Goal: Communication & Community: Participate in discussion

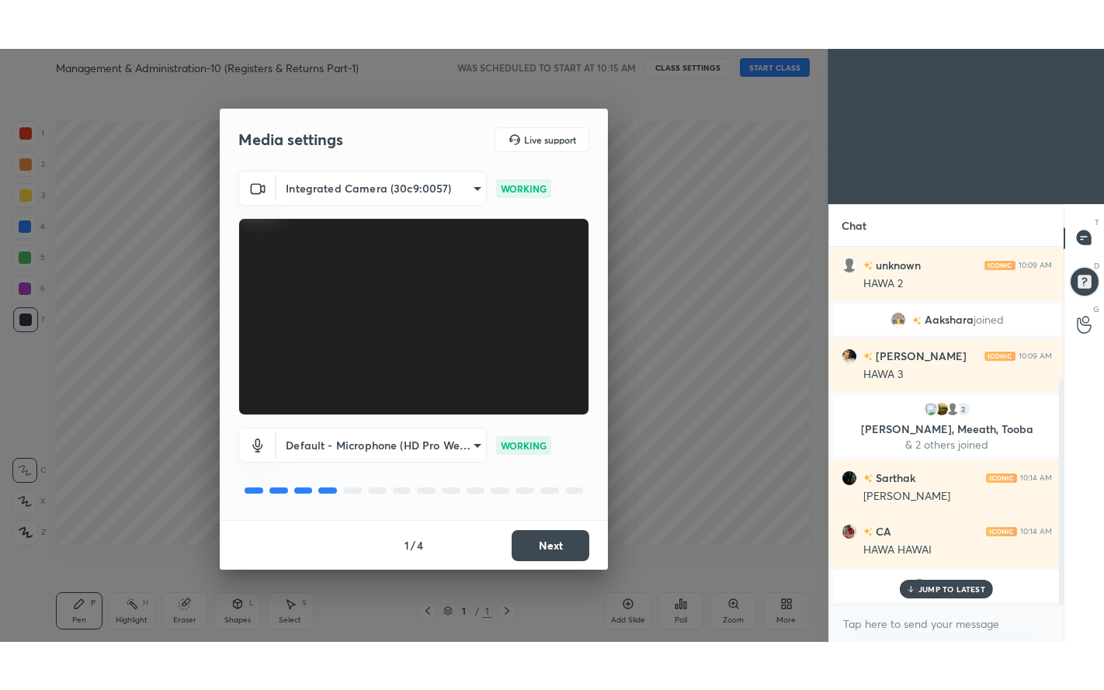
scroll to position [208, 0]
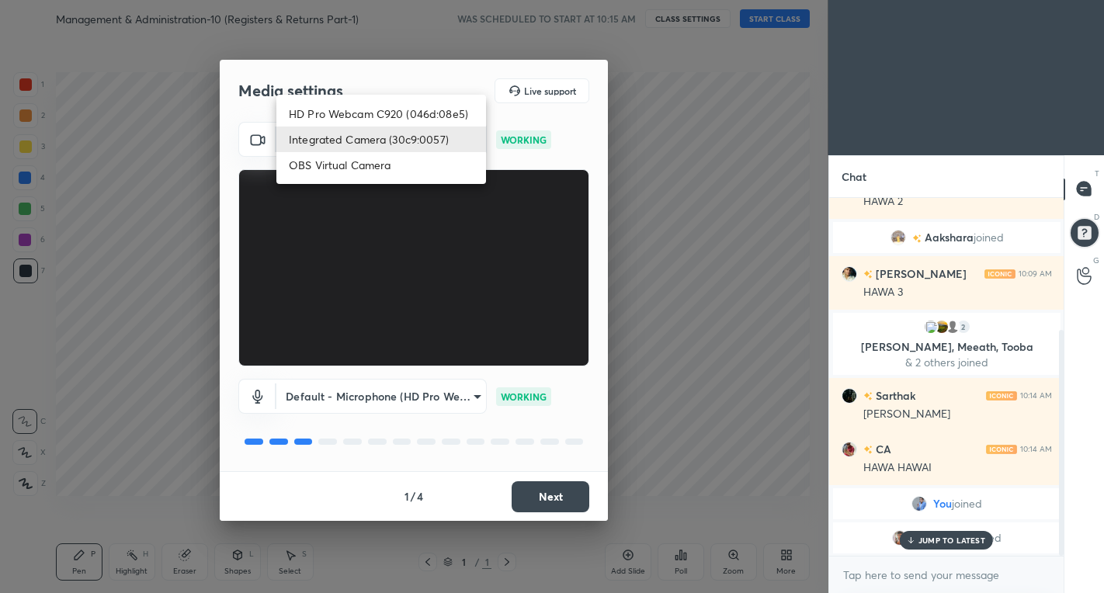
click at [310, 152] on body "1 2 3 4 5 6 7 C X Z C X Z E E Erase all H H Management & Administration-10 (Reg…" at bounding box center [552, 296] width 1104 height 593
click at [333, 118] on li "HD Pro Webcam C920 (046d:08e5)" at bounding box center [381, 114] width 210 height 26
type input "d086e024527f3818a15e3132f2349b3d8b109ee57c6d563b177f08b60e23f4d7"
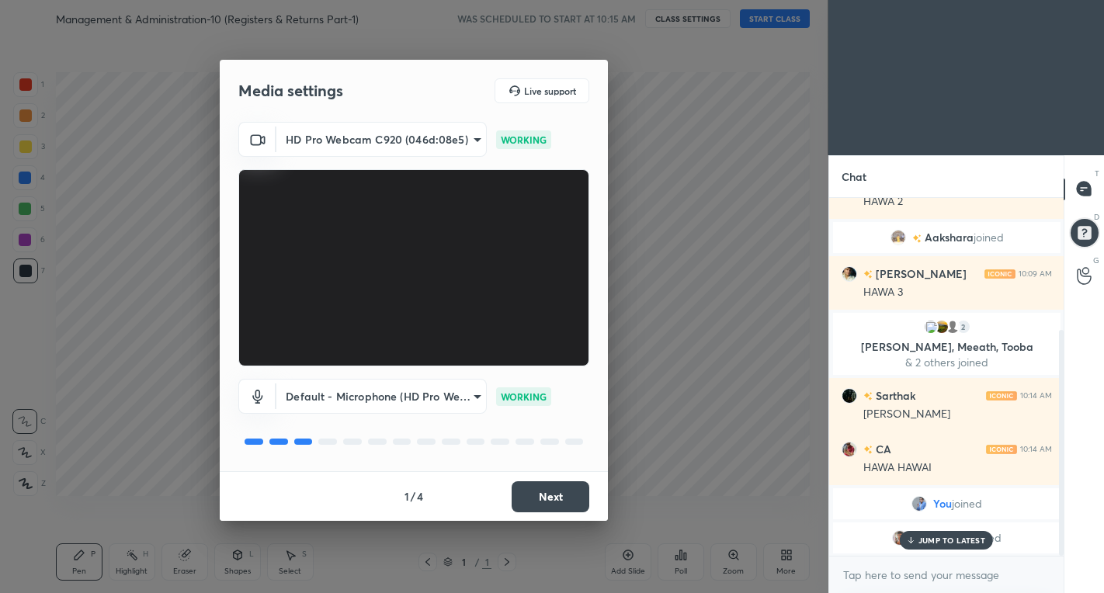
click at [544, 494] on button "Next" at bounding box center [550, 496] width 78 height 31
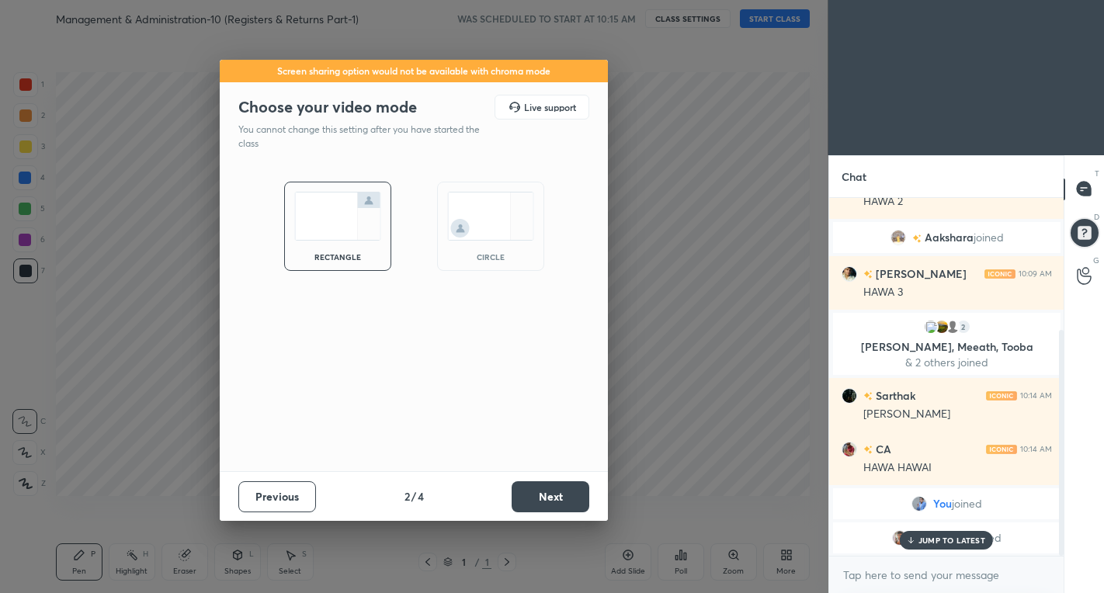
click at [544, 493] on button "Next" at bounding box center [550, 496] width 78 height 31
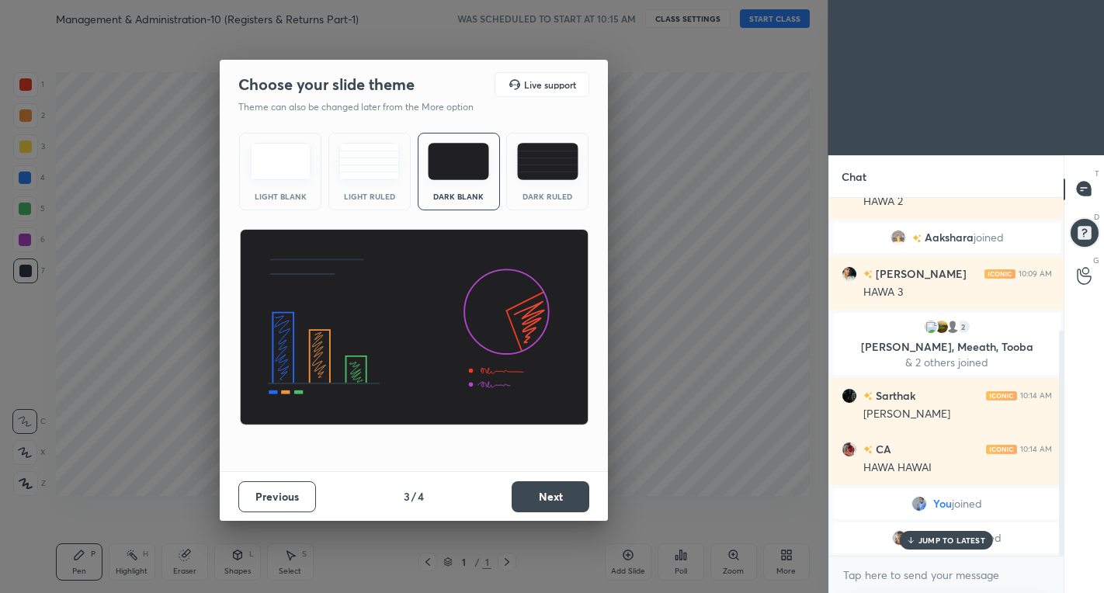
click at [545, 493] on button "Next" at bounding box center [550, 496] width 78 height 31
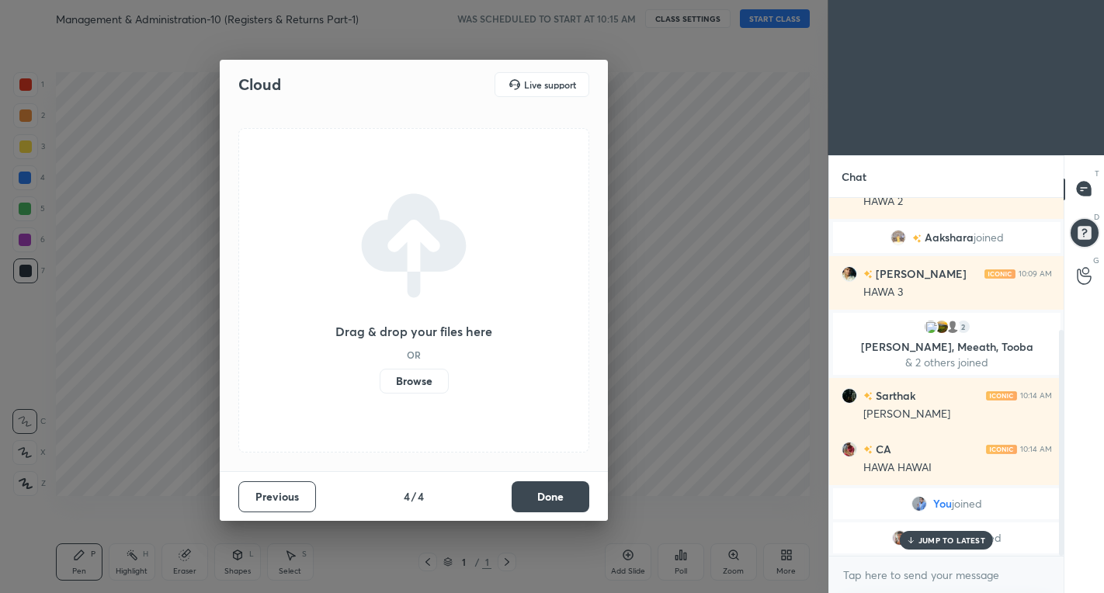
click at [567, 490] on button "Done" at bounding box center [550, 496] width 78 height 31
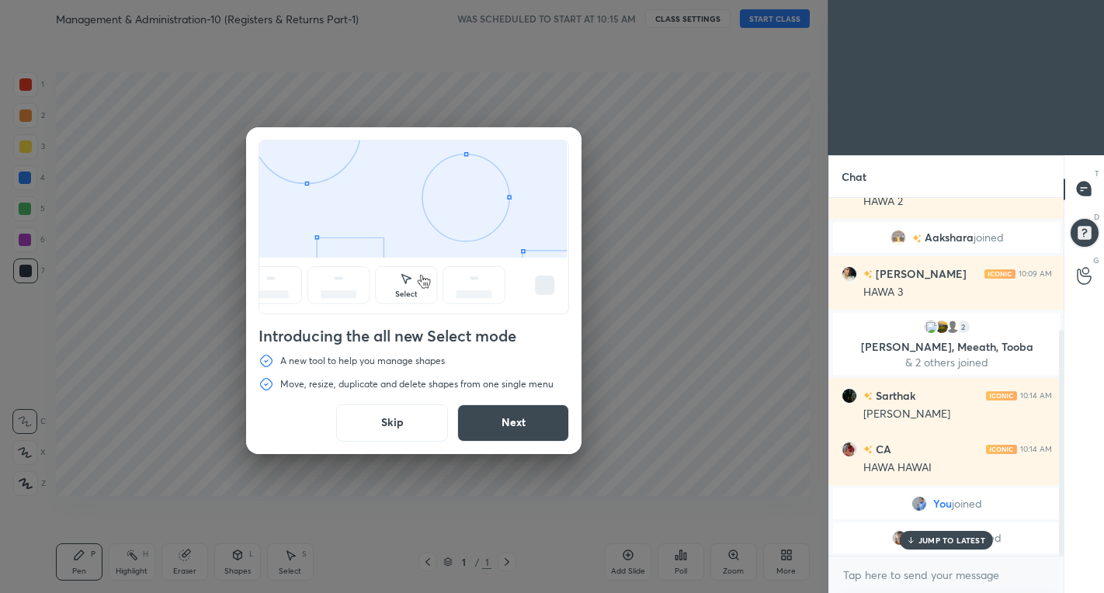
click at [405, 420] on button "Skip" at bounding box center [392, 422] width 112 height 37
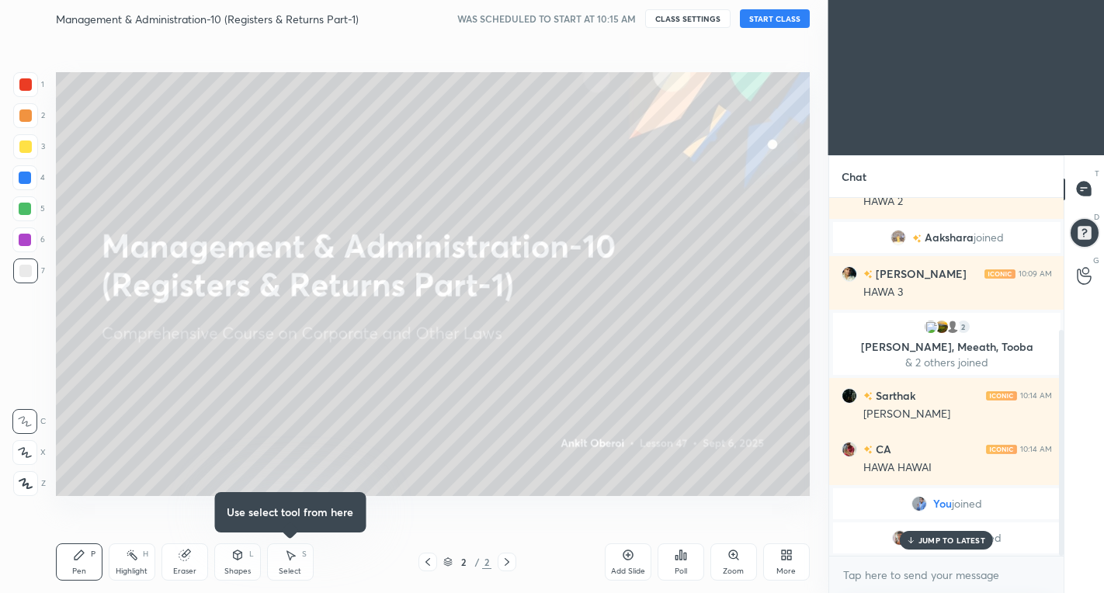
click at [785, 555] on icon at bounding box center [786, 555] width 12 height 12
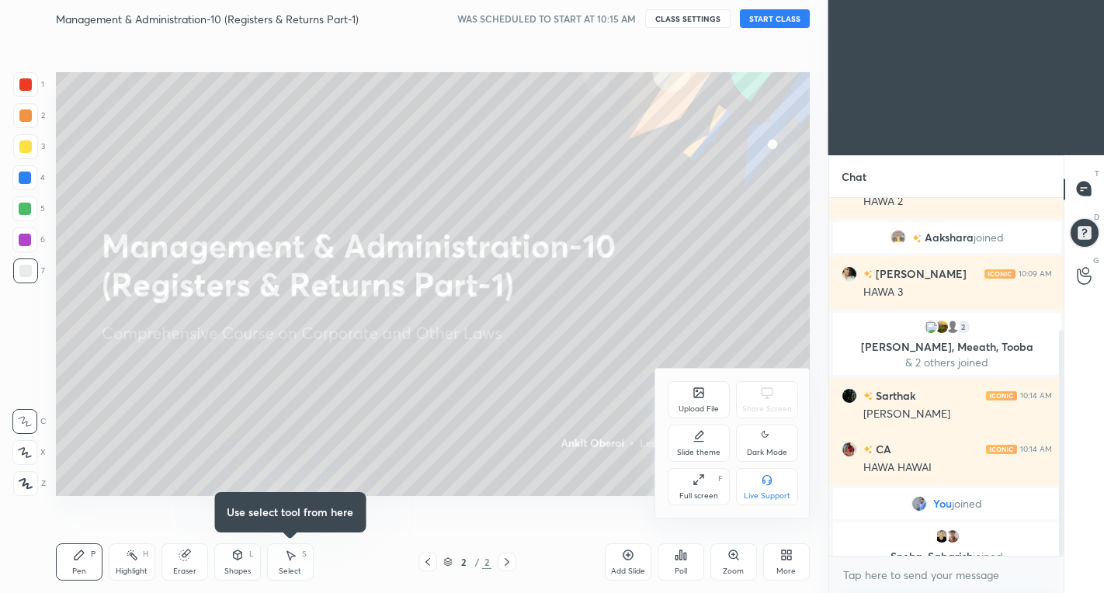
click at [691, 489] on div "Full screen F" at bounding box center [698, 486] width 62 height 37
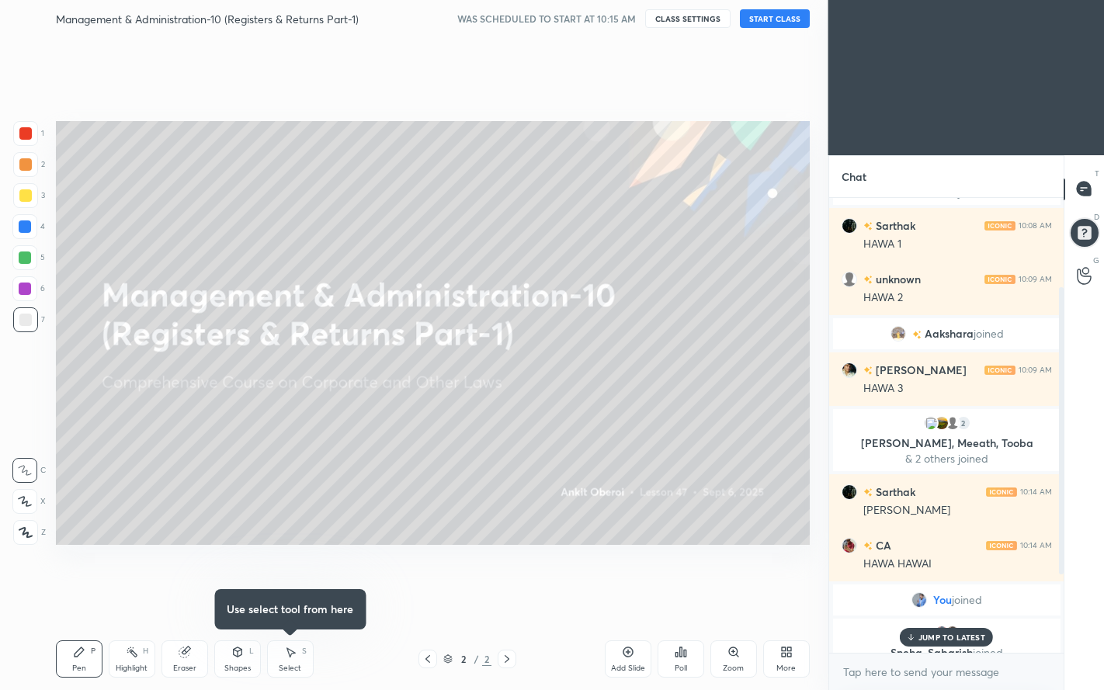
scroll to position [111, 0]
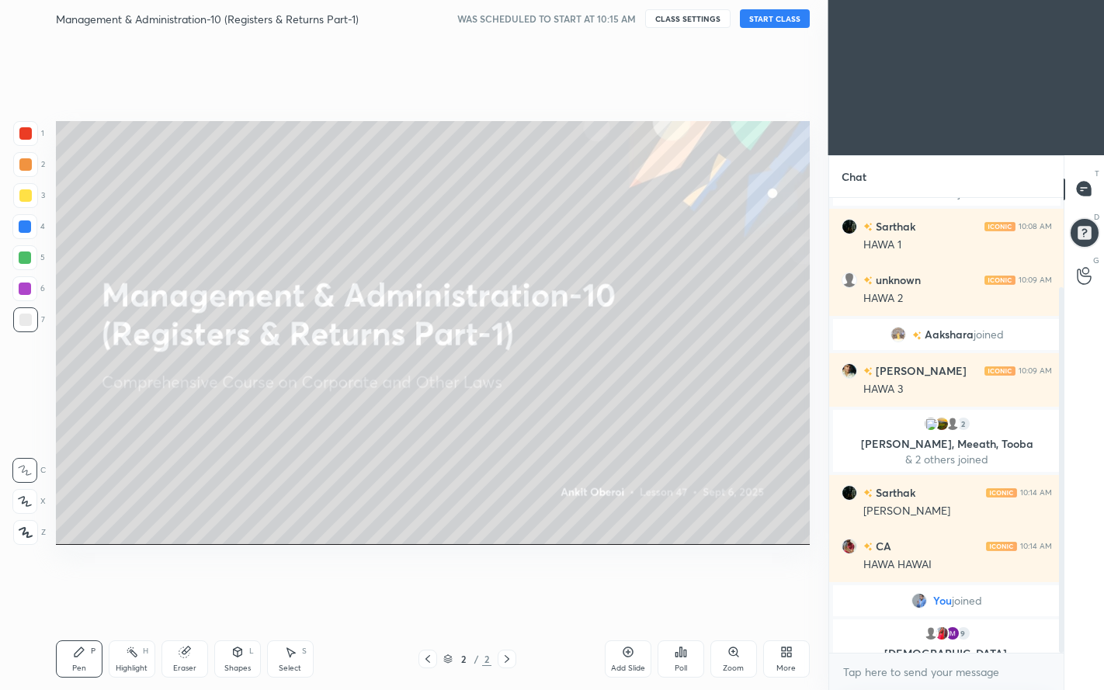
click at [906, 592] on body "1 2 3 4 5 6 7 C X Z C X Z E E Erase all H H Management & Administration-10 (Reg…" at bounding box center [552, 345] width 1104 height 690
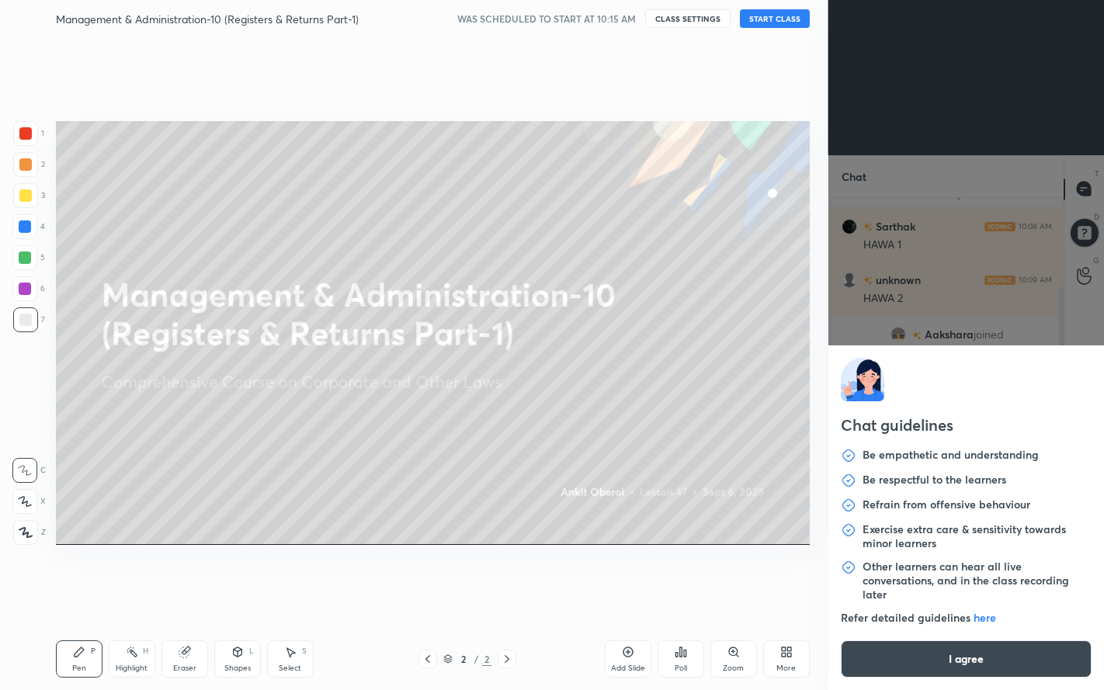
click at [955, 592] on button "I agree" at bounding box center [965, 658] width 251 height 37
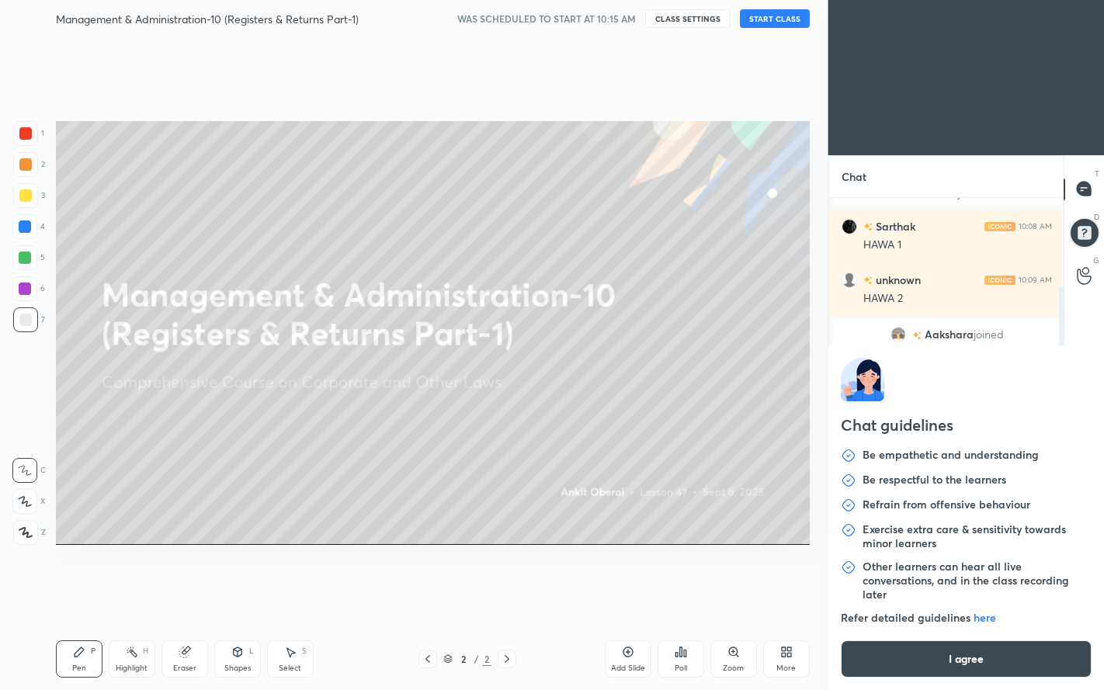
type textarea "x"
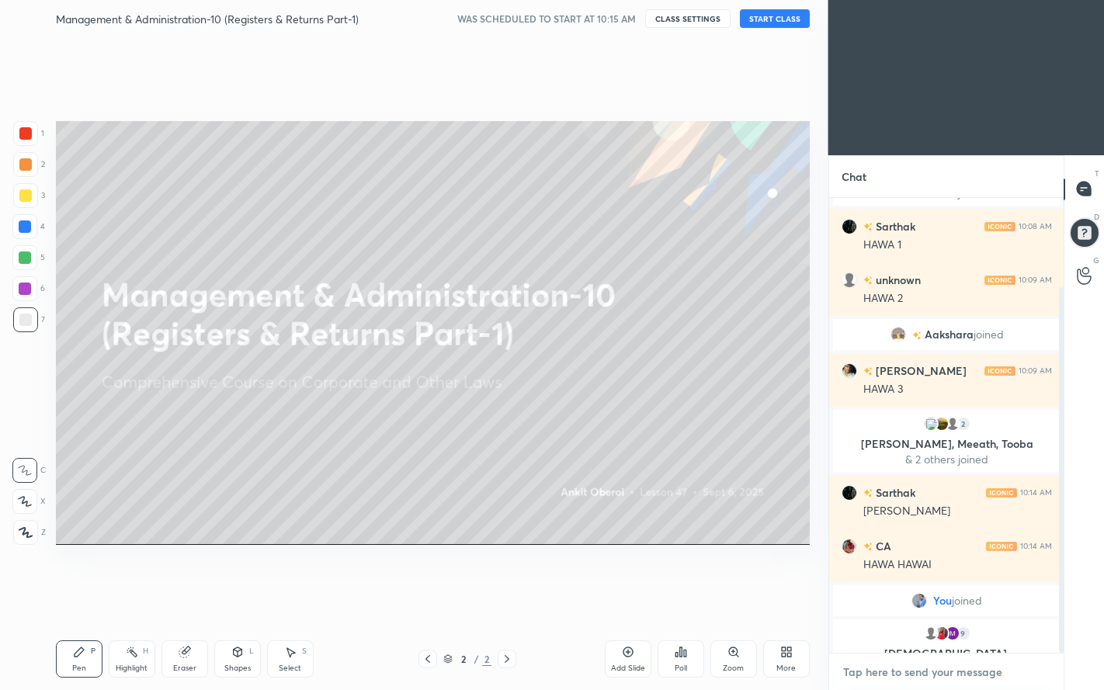
type textarea "C"
type textarea "x"
type textarea "Cl"
type textarea "x"
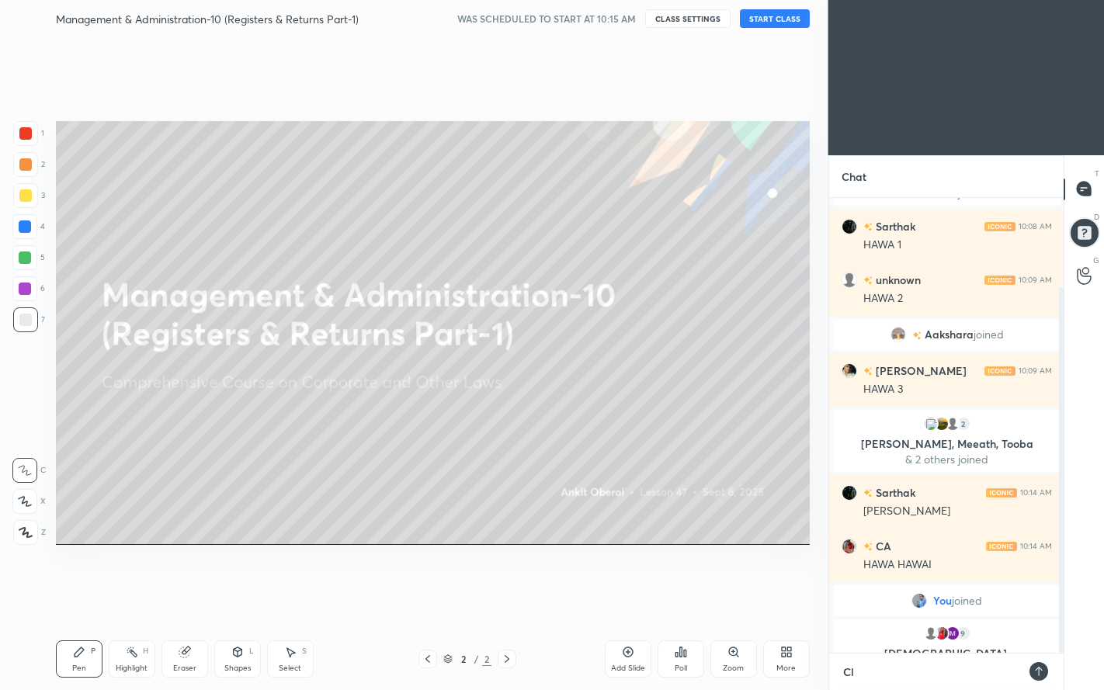
type textarea "Cla"
type textarea "x"
type textarea "Clas"
type textarea "x"
type textarea "Class"
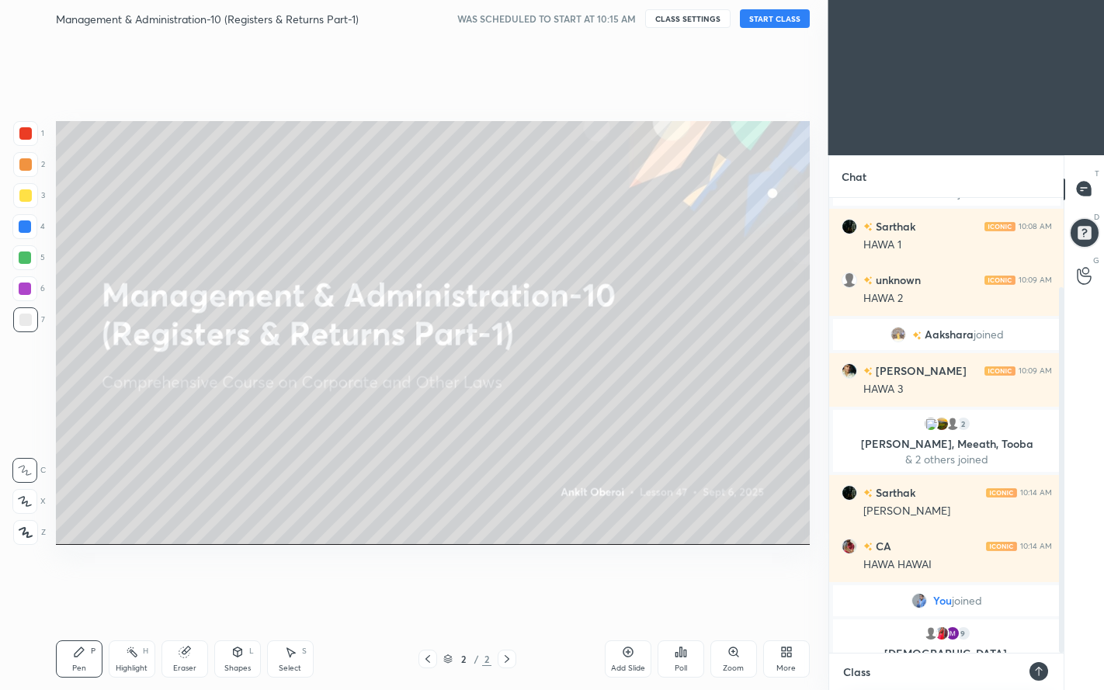
type textarea "x"
type textarea "Class"
type textarea "x"
type textarea "Class w"
type textarea "x"
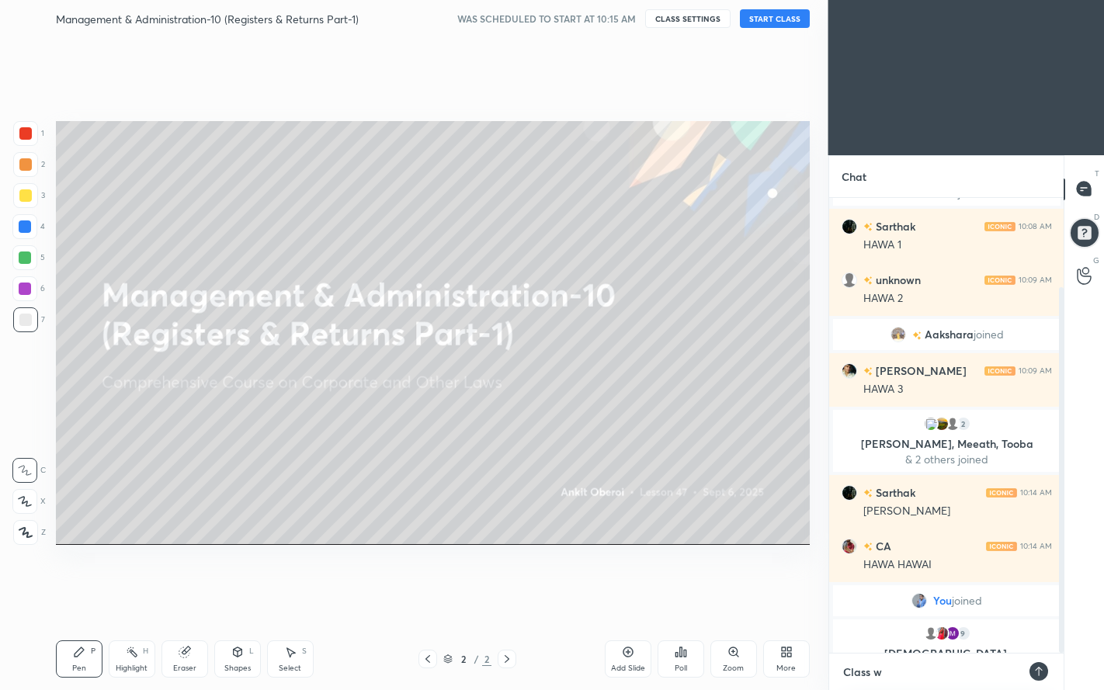
type textarea "Class wi"
type textarea "x"
type textarea "Class wil"
type textarea "x"
type textarea "Class will"
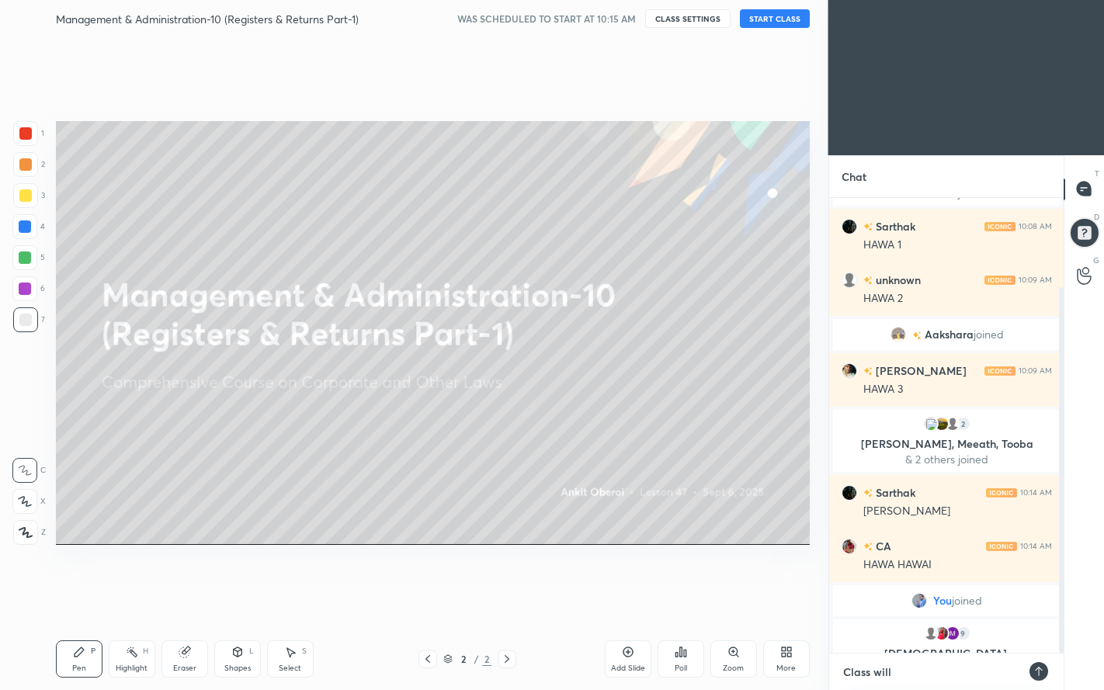
type textarea "x"
type textarea "Class will"
type textarea "x"
type textarea "Class will s"
type textarea "x"
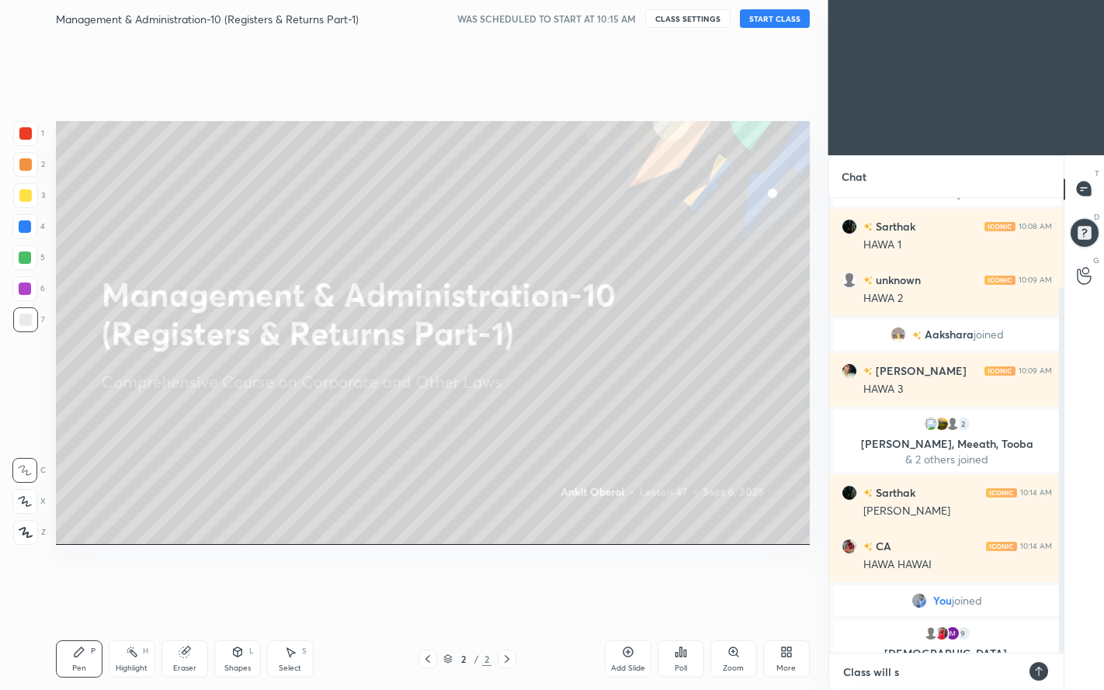
type textarea "Class will st"
type textarea "x"
type textarea "Class will sta"
type textarea "x"
type textarea "Class will star"
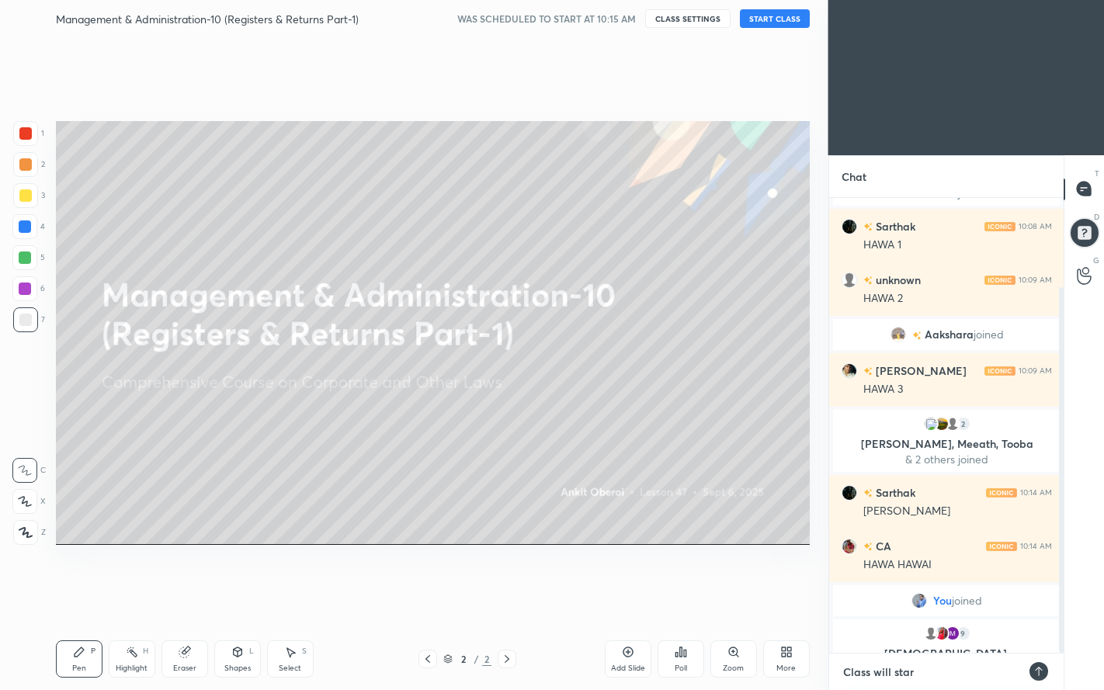
type textarea "x"
type textarea "Class will start"
type textarea "x"
type textarea "Class will start"
type textarea "x"
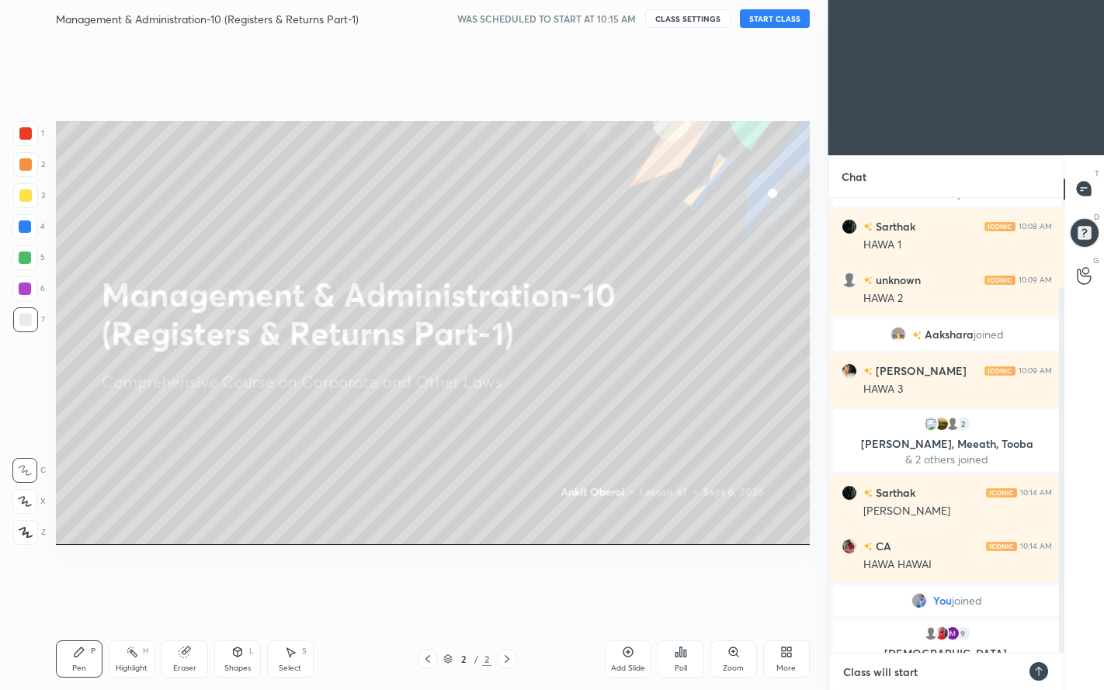
type textarea "Class will start a"
type textarea "x"
type textarea "Class will start at"
type textarea "x"
type textarea "Class will start at"
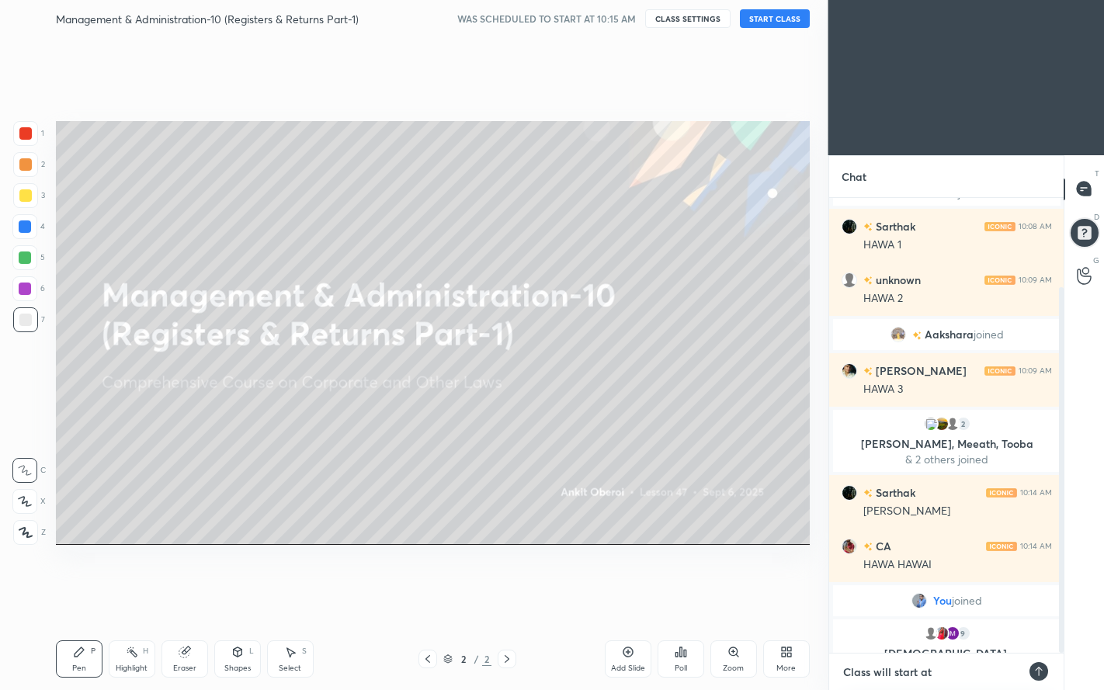
type textarea "x"
type textarea "Class will start at 1"
type textarea "x"
type textarea "Class will start at 10"
type textarea "x"
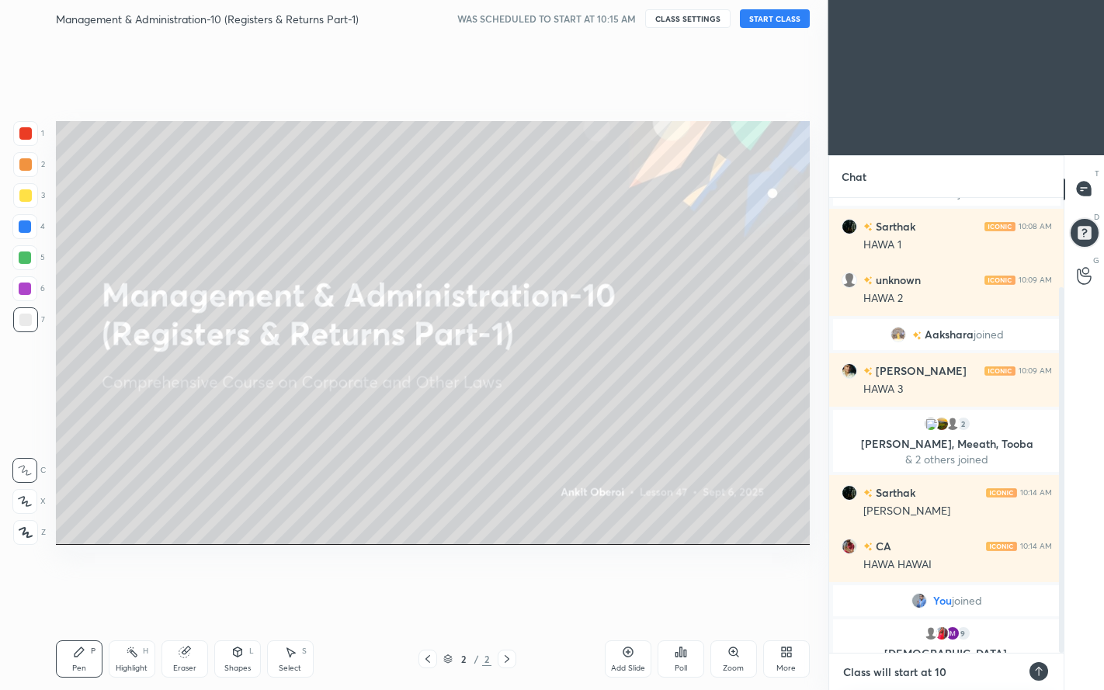
type textarea "Class will start at 10:"
type textarea "x"
type textarea "Class will start at 10:4"
type textarea "x"
type textarea "Class will start at 10:45"
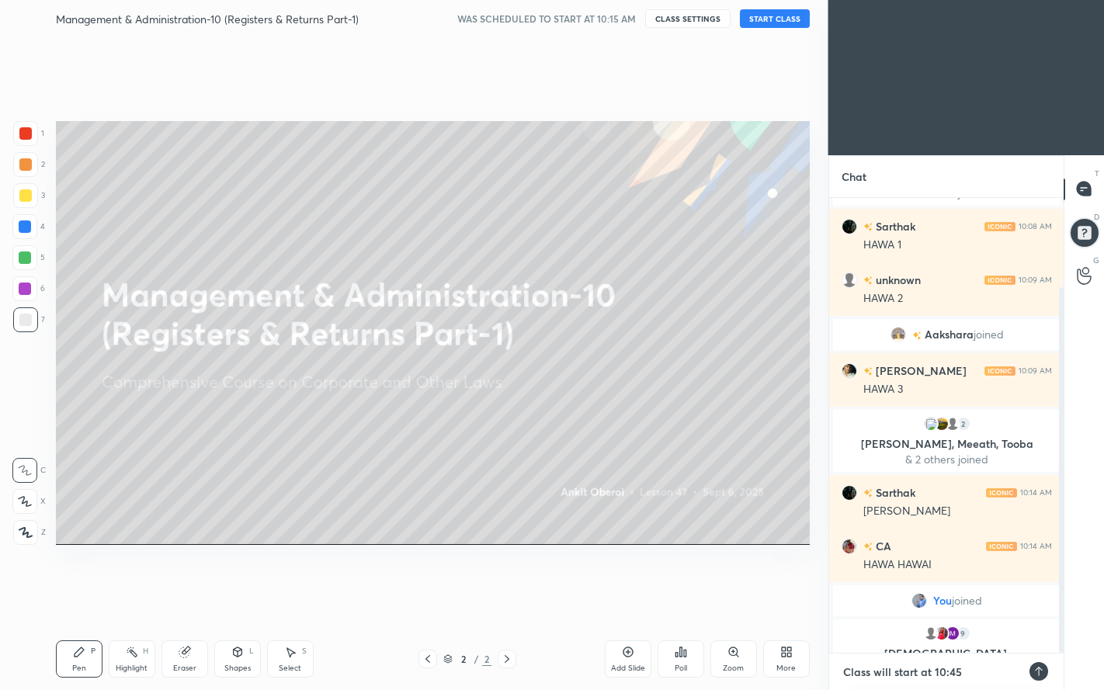
type textarea "x"
type textarea "Class will start at 10:45"
click at [1041, 592] on icon at bounding box center [1038, 671] width 12 height 12
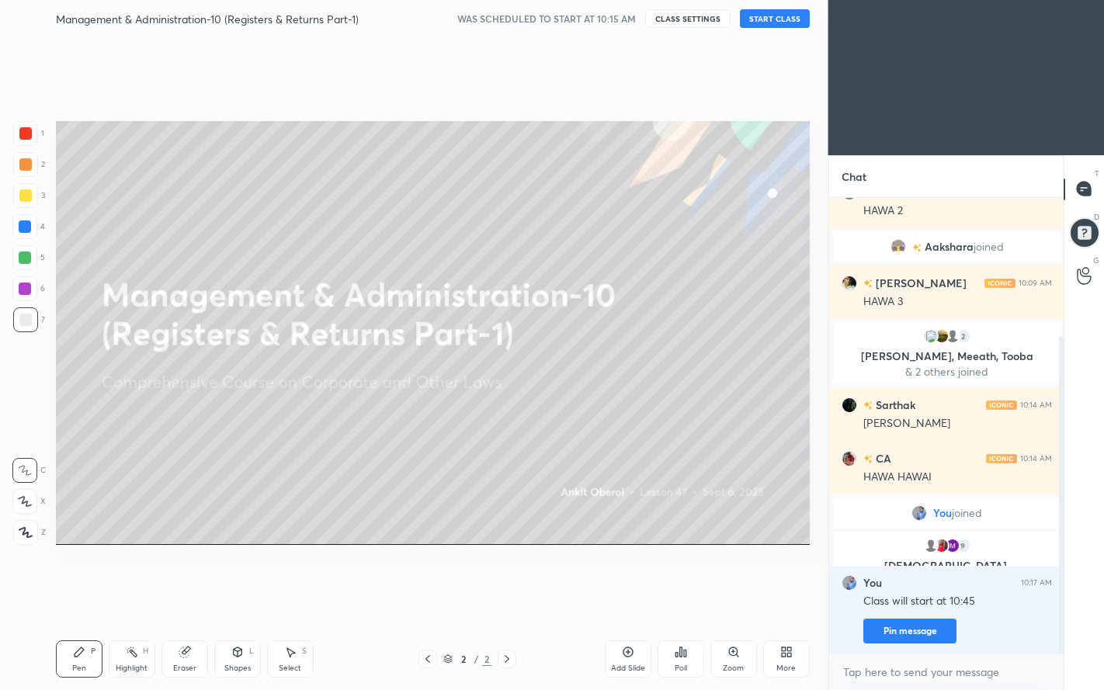
click at [922, 592] on button "Pin message" at bounding box center [909, 630] width 93 height 25
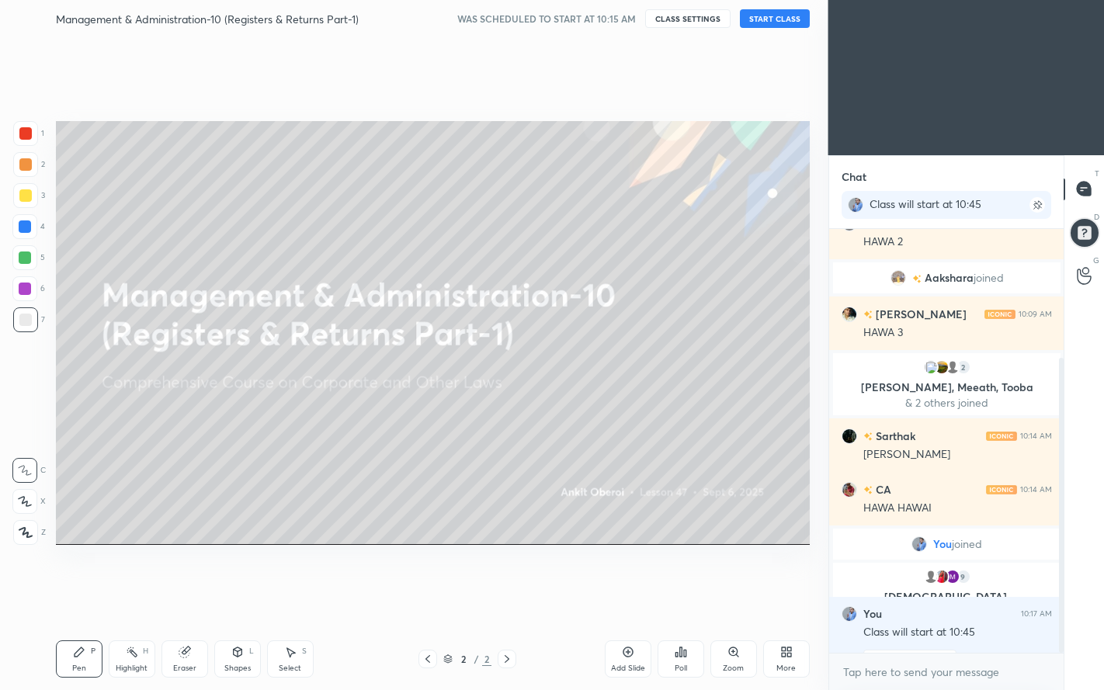
scroll to position [230, 0]
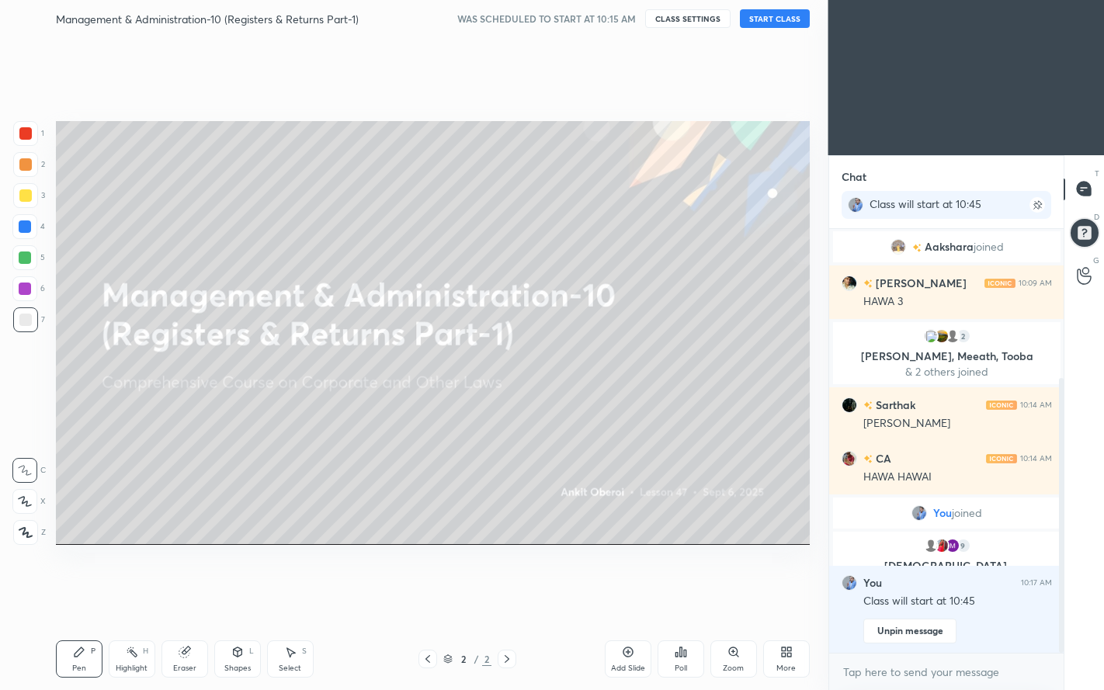
click at [780, 22] on button "START CLASS" at bounding box center [775, 18] width 70 height 19
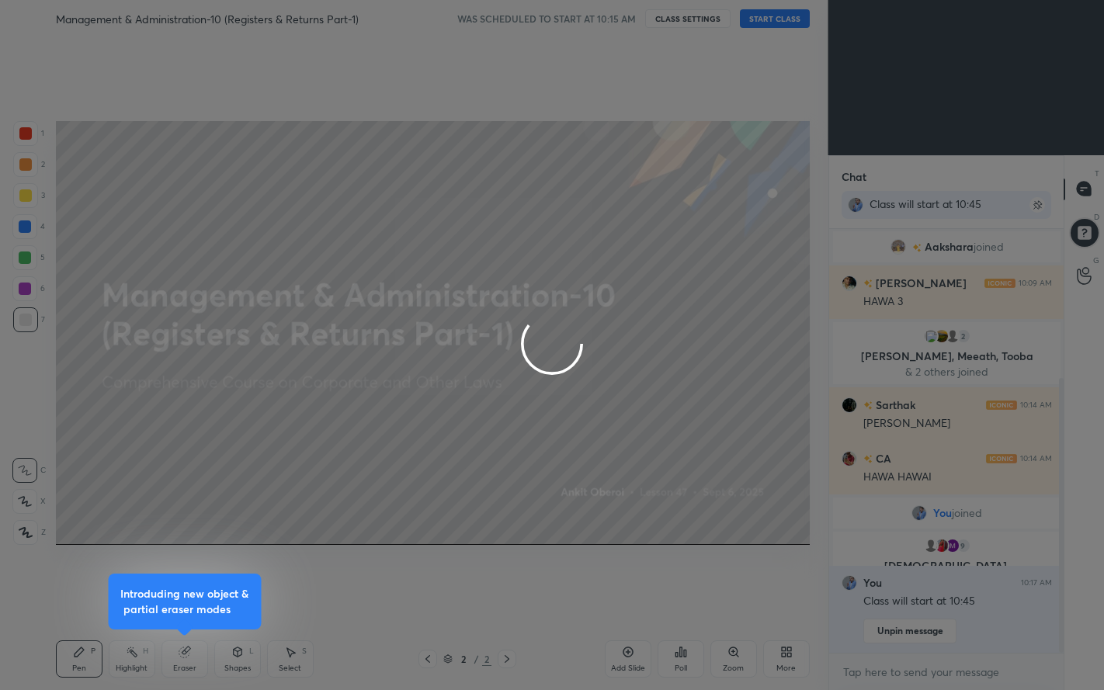
type textarea "x"
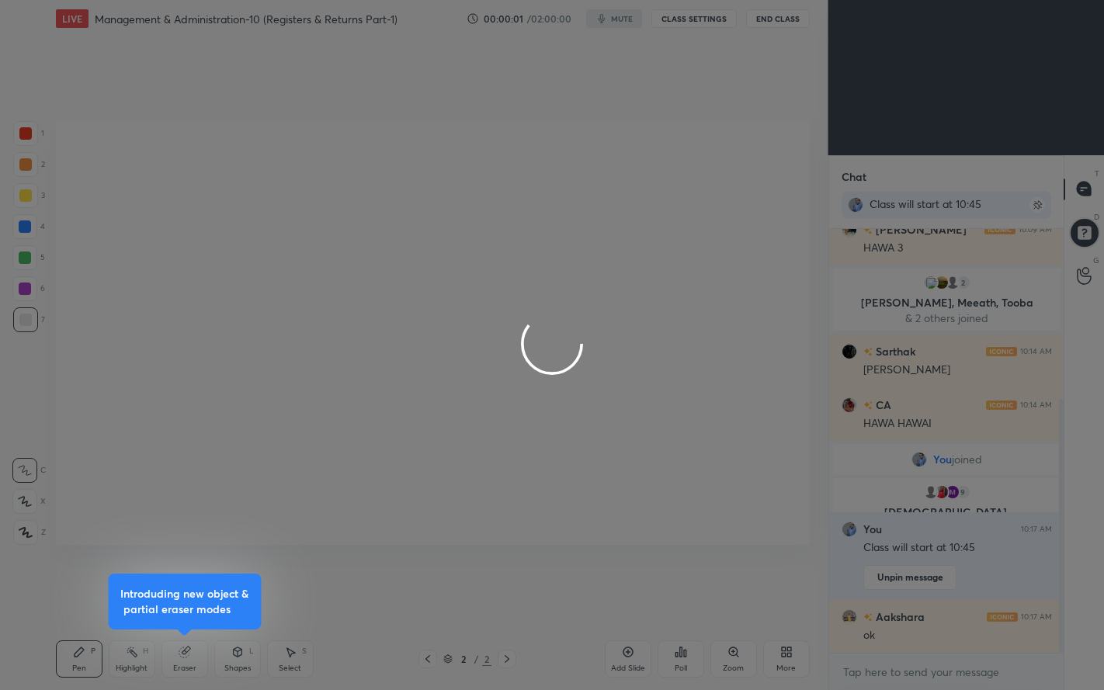
scroll to position [352, 0]
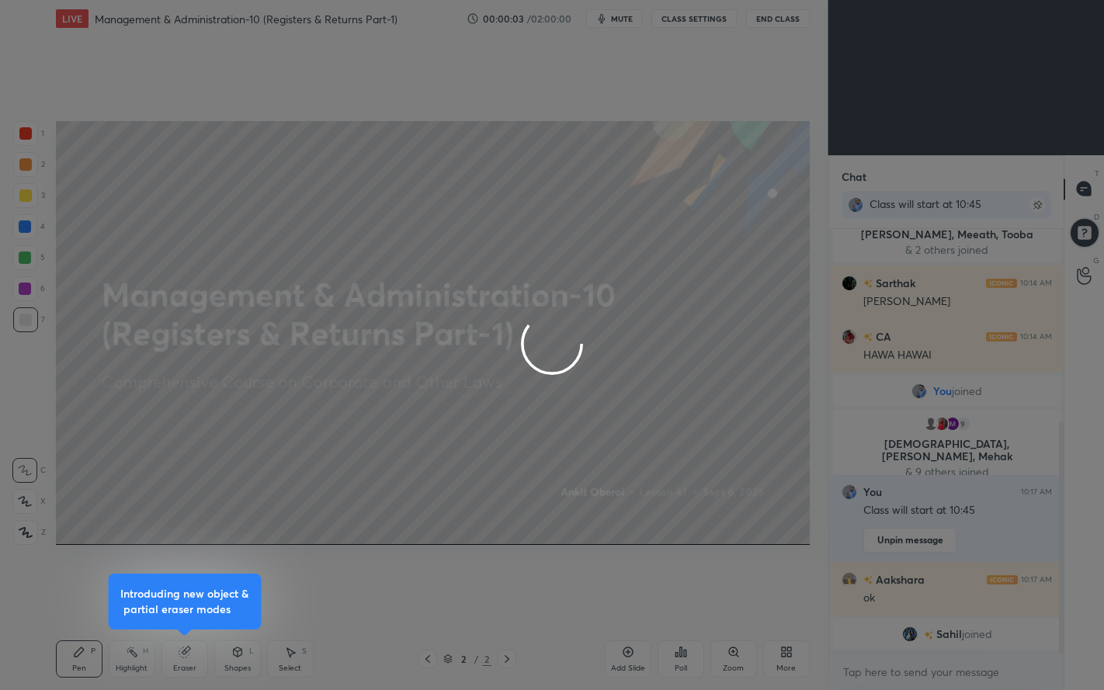
click at [617, 18] on div at bounding box center [552, 345] width 1104 height 690
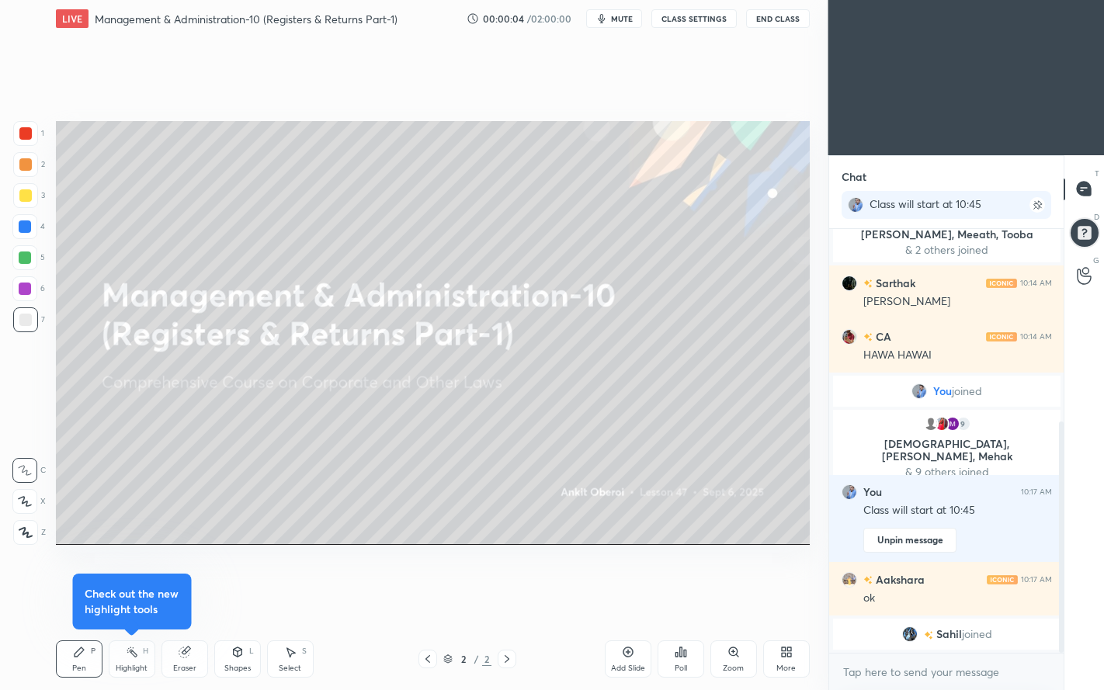
click at [622, 17] on span "mute" at bounding box center [622, 18] width 22 height 11
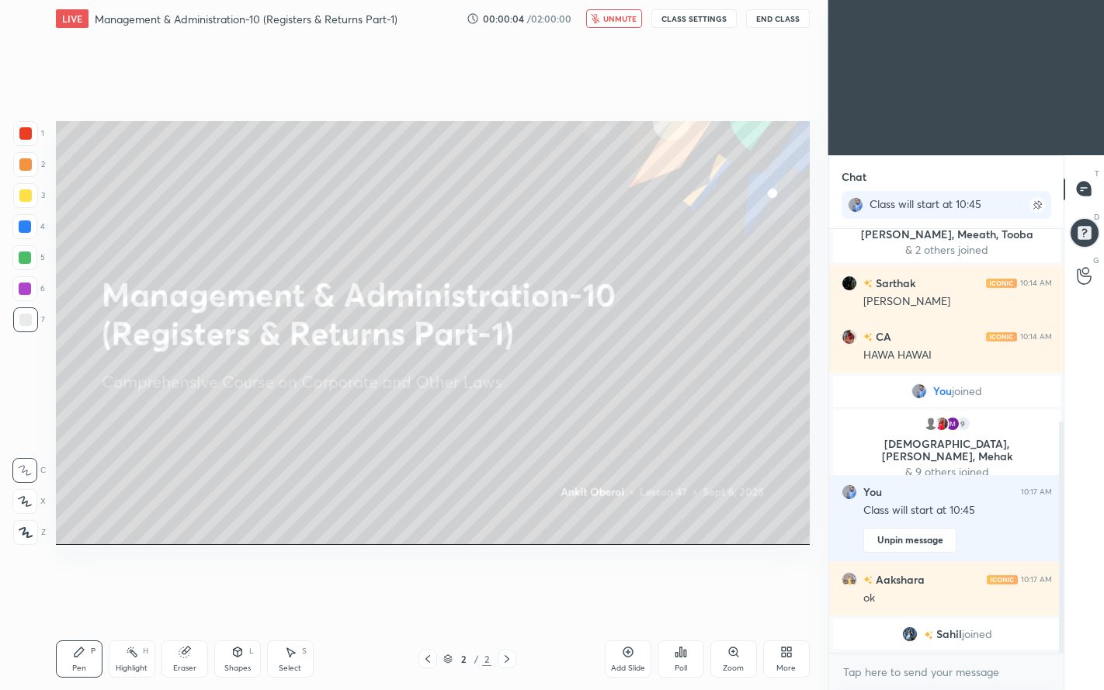
scroll to position [405, 0]
click at [696, 16] on button "CLASS SETTINGS" at bounding box center [693, 18] width 85 height 19
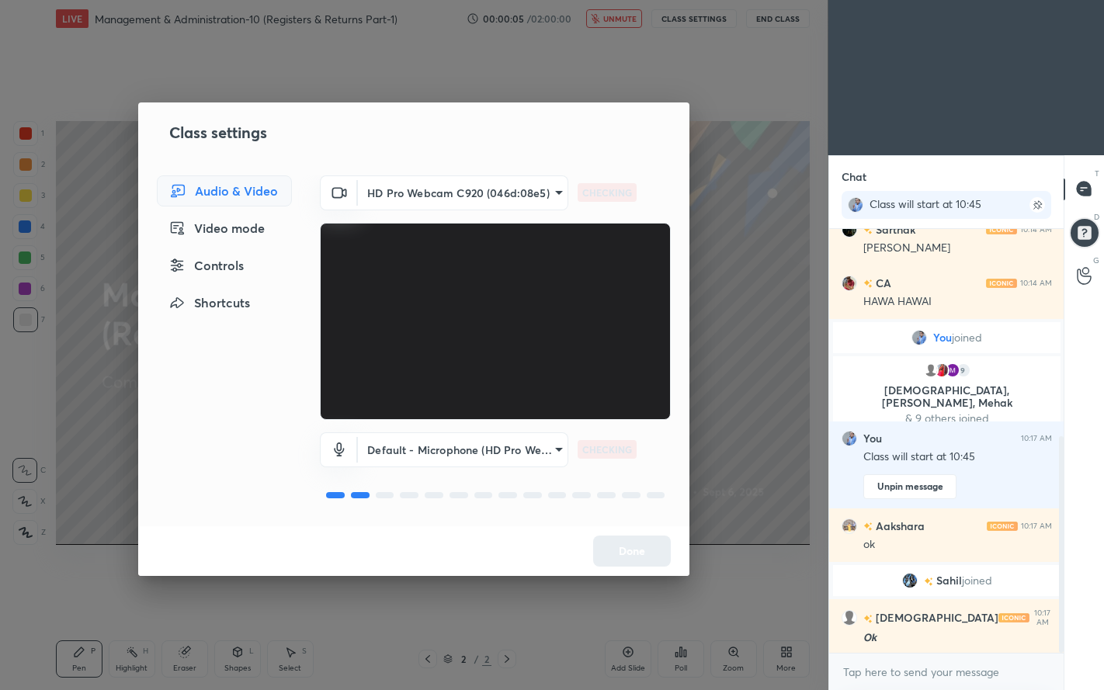
click at [521, 196] on body "1 2 3 4 5 6 7 C X Z C X Z E E Erase all H H LIVE Management & Administration-10…" at bounding box center [552, 345] width 1104 height 690
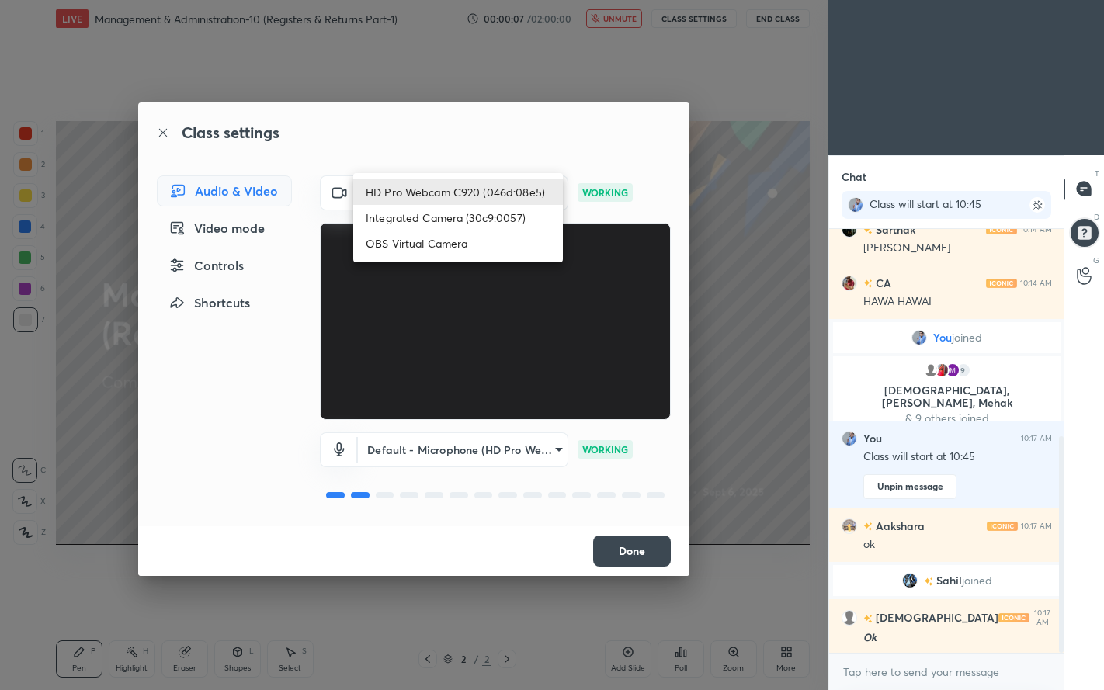
click at [477, 217] on li "Integrated Camera (30c9:0057)" at bounding box center [458, 218] width 210 height 26
type input "18664d4050ea2be646e0022fa6990d208eb88f5c450a6932f8282b8ba78664b4"
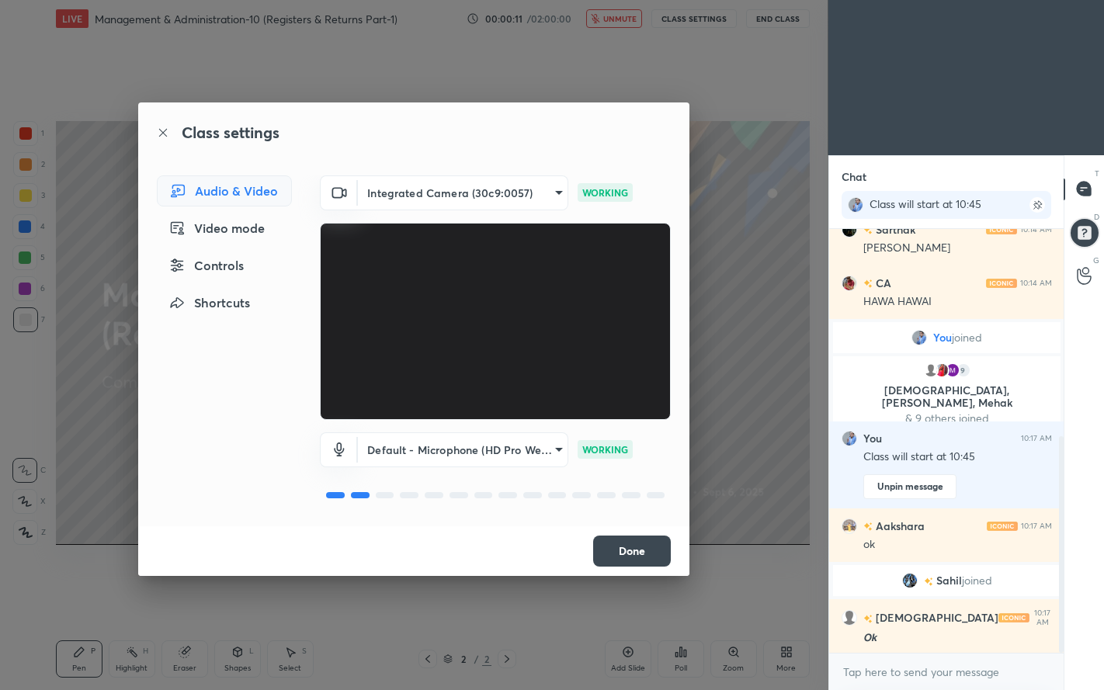
click at [634, 564] on button "Done" at bounding box center [632, 550] width 78 height 31
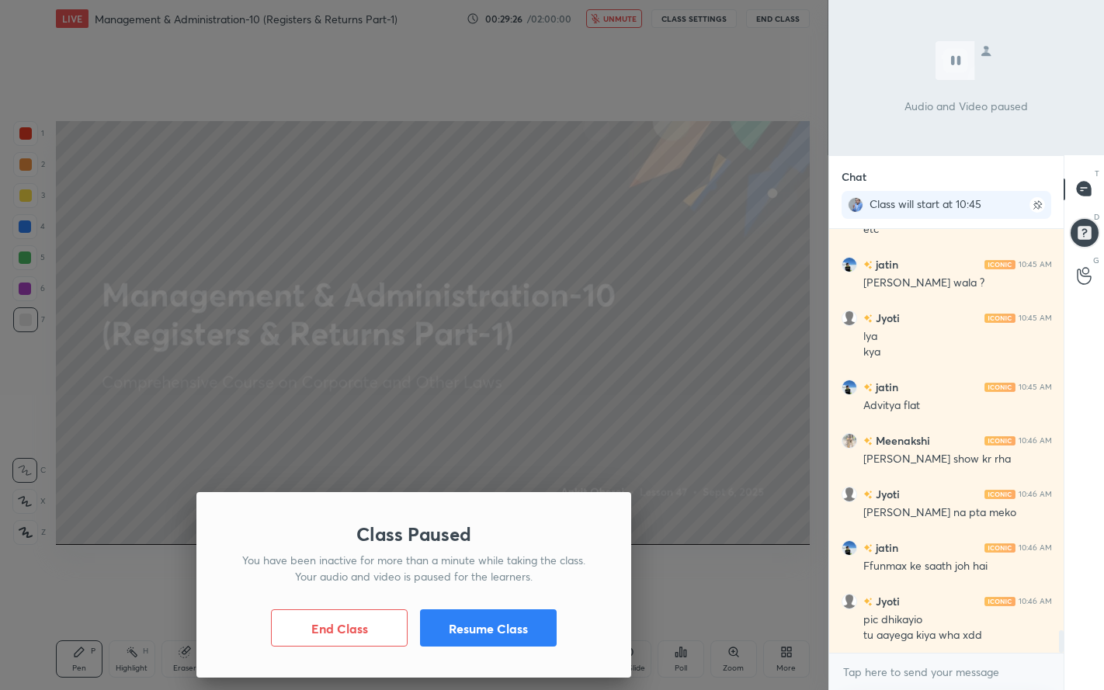
scroll to position [7624, 0]
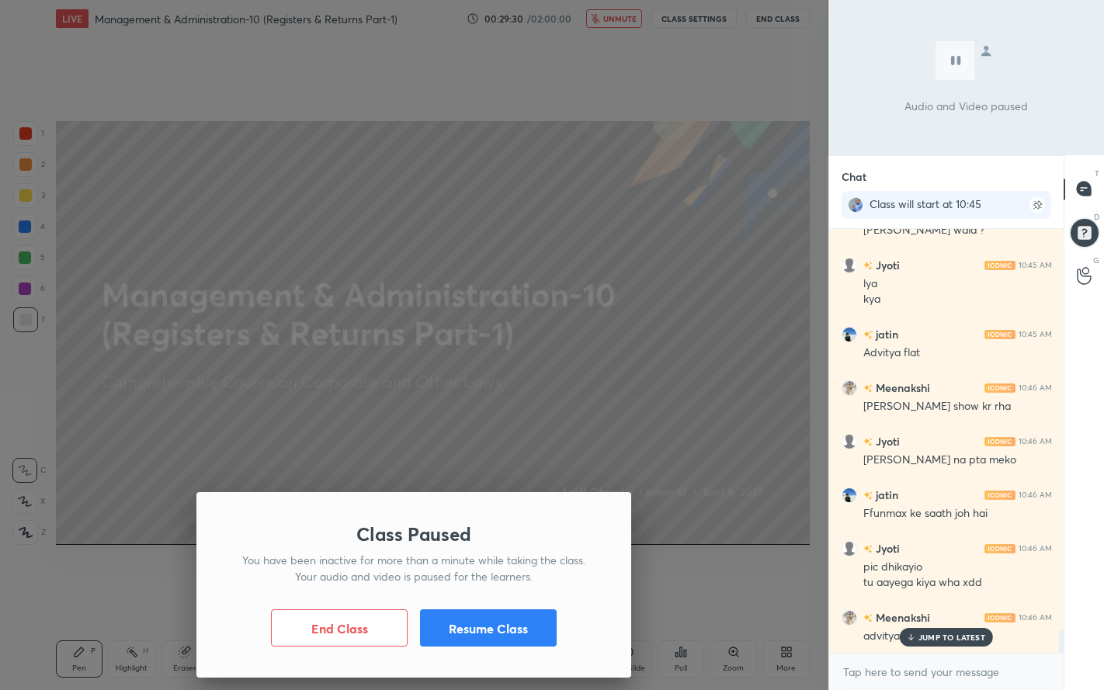
click at [501, 592] on button "Resume Class" at bounding box center [488, 627] width 137 height 37
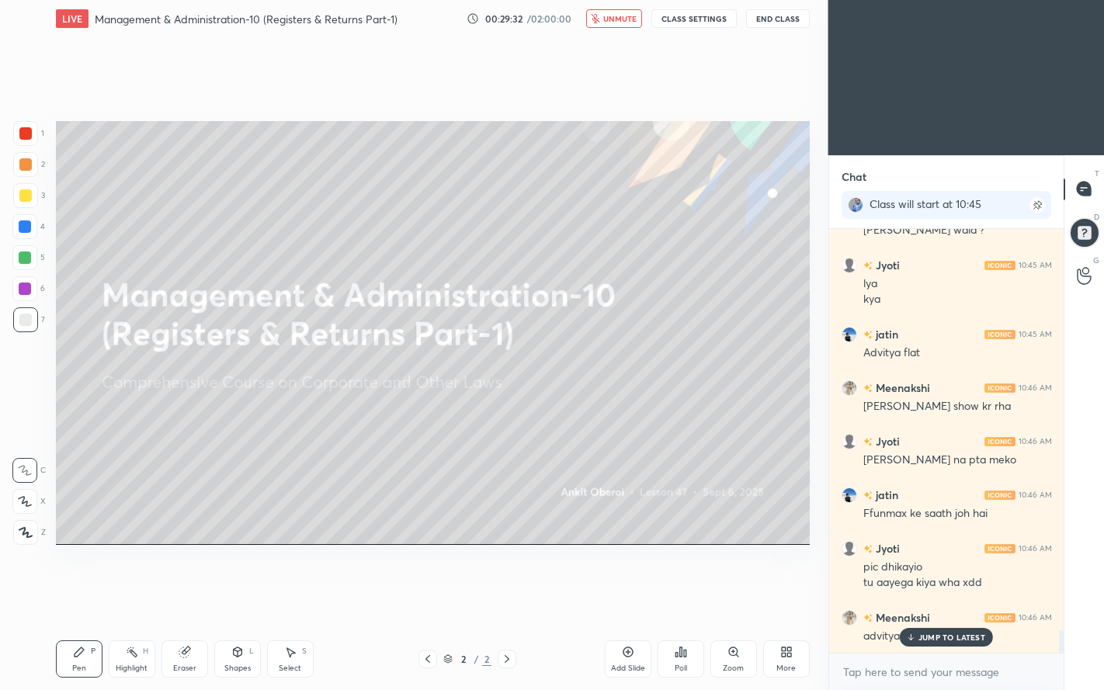
click at [702, 16] on button "CLASS SETTINGS" at bounding box center [693, 18] width 85 height 19
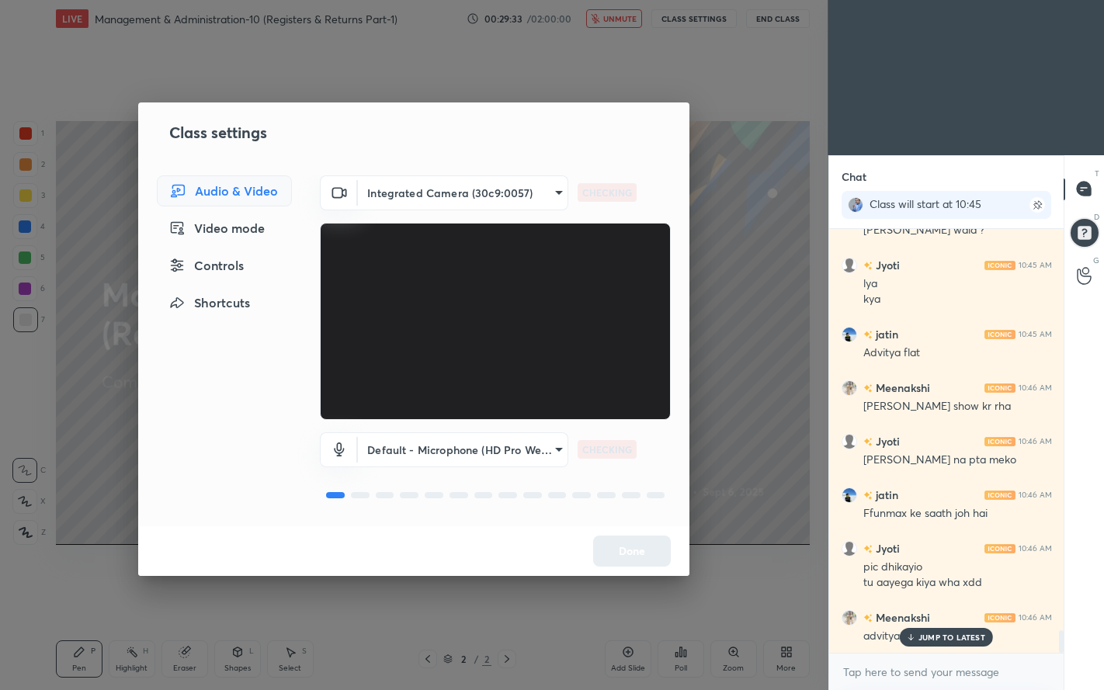
click at [451, 191] on body "1 2 3 4 5 6 7 C X Z C X Z E E Erase all H H LIVE Management & Administration-10…" at bounding box center [552, 345] width 1104 height 690
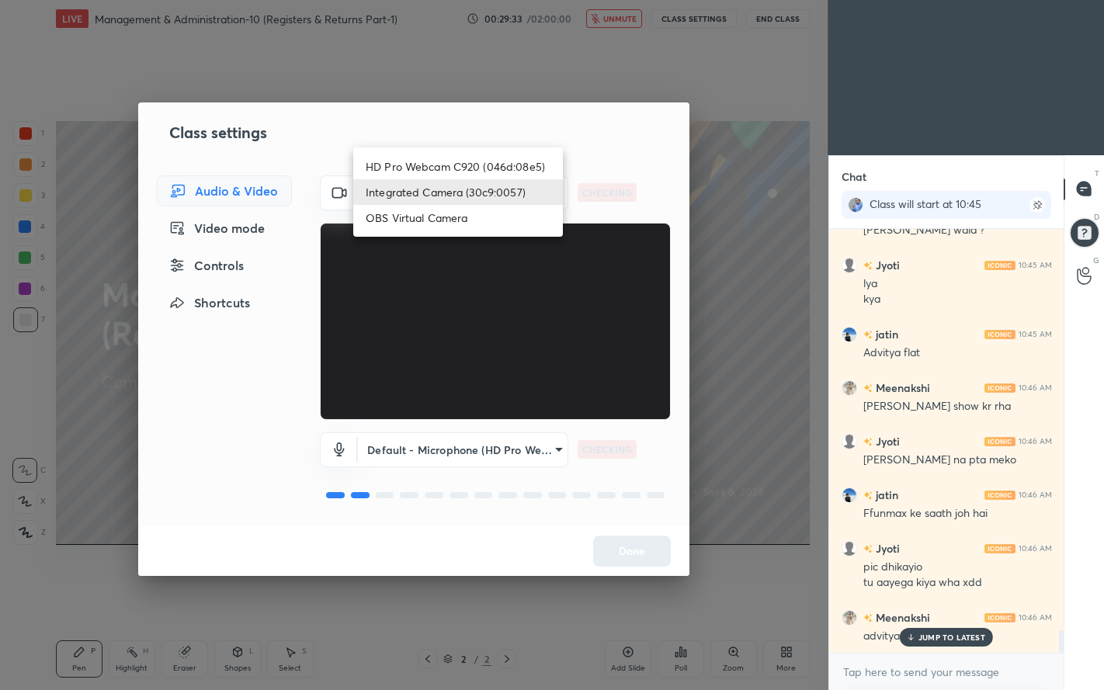
scroll to position [7678, 0]
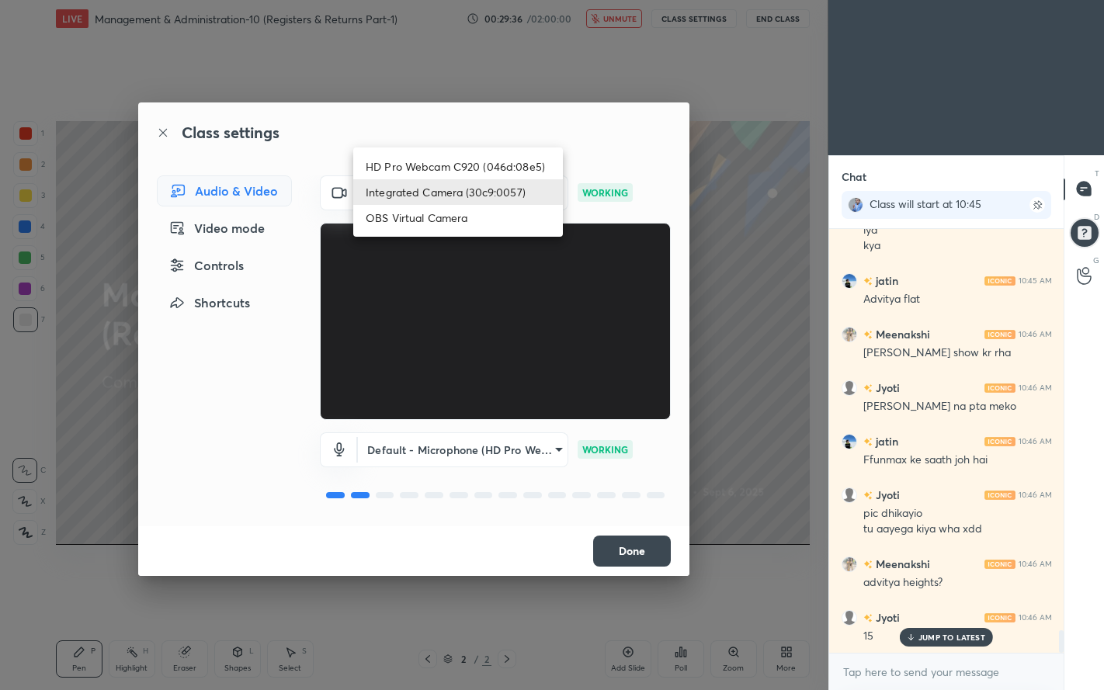
click at [501, 161] on li "HD Pro Webcam C920 (046d:08e5)" at bounding box center [458, 167] width 210 height 26
type input "d086e024527f3818a15e3132f2349b3d8b109ee57c6d563b177f08b60e23f4d7"
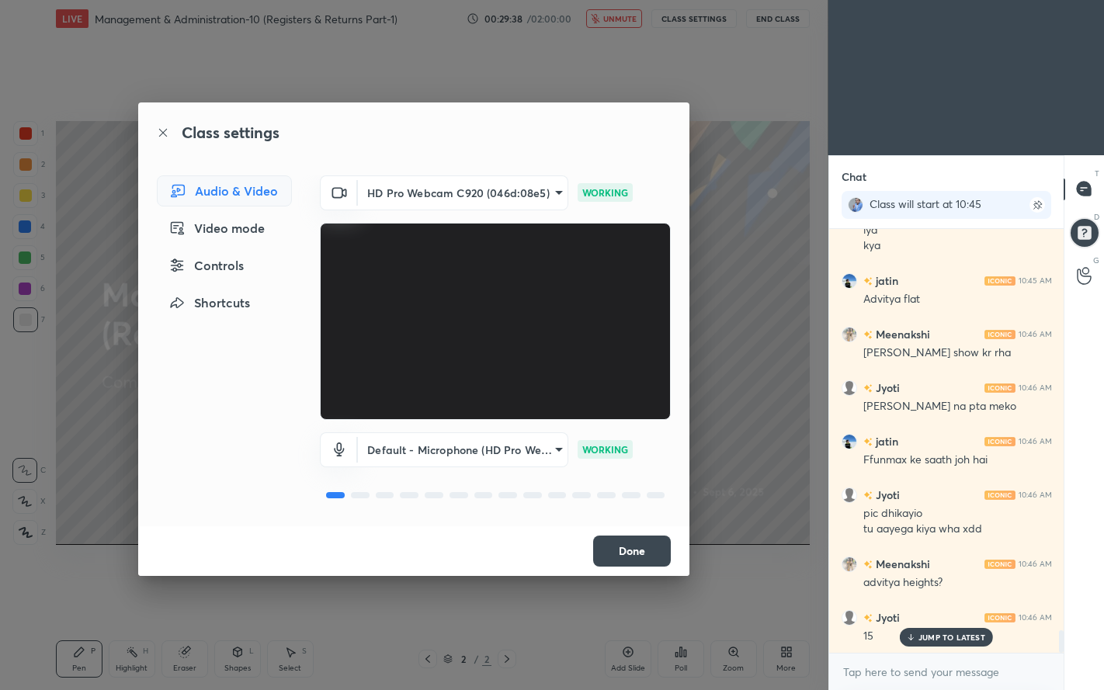
click at [637, 555] on button "Done" at bounding box center [632, 550] width 78 height 31
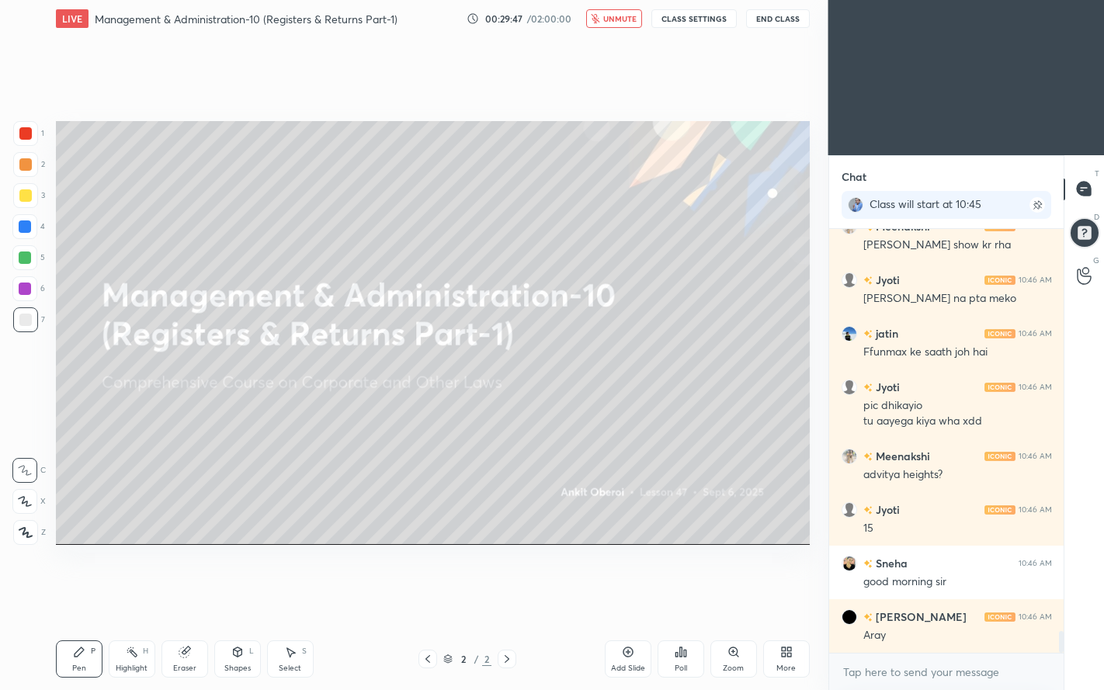
scroll to position [7839, 0]
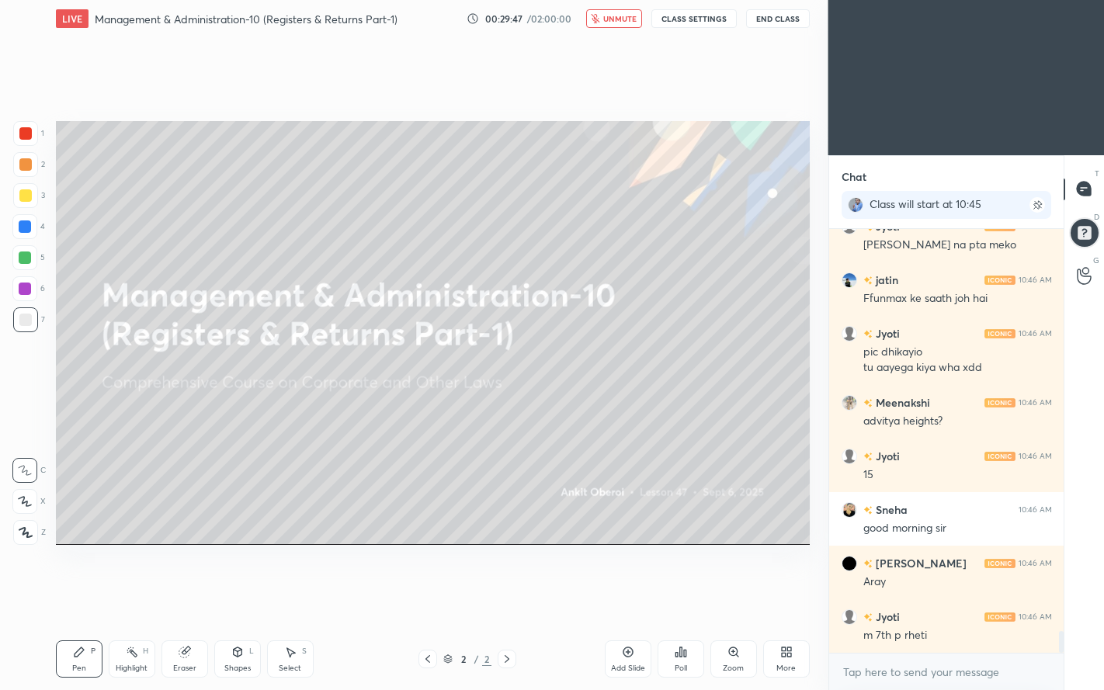
click at [612, 22] on span "unmute" at bounding box center [619, 18] width 33 height 11
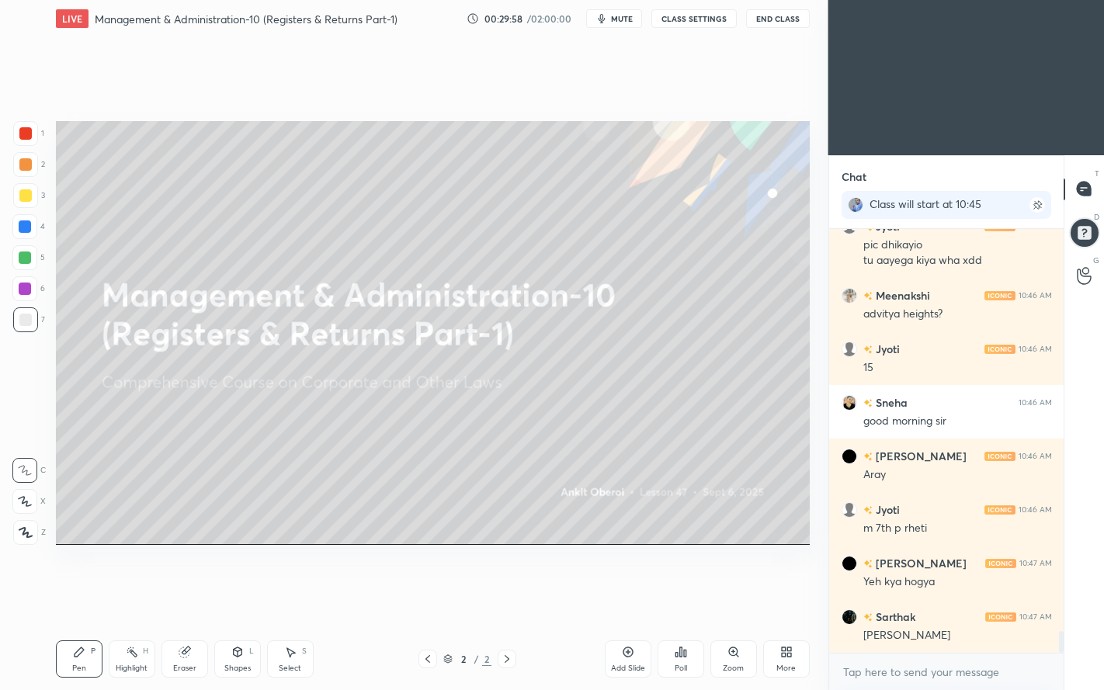
scroll to position [7962, 0]
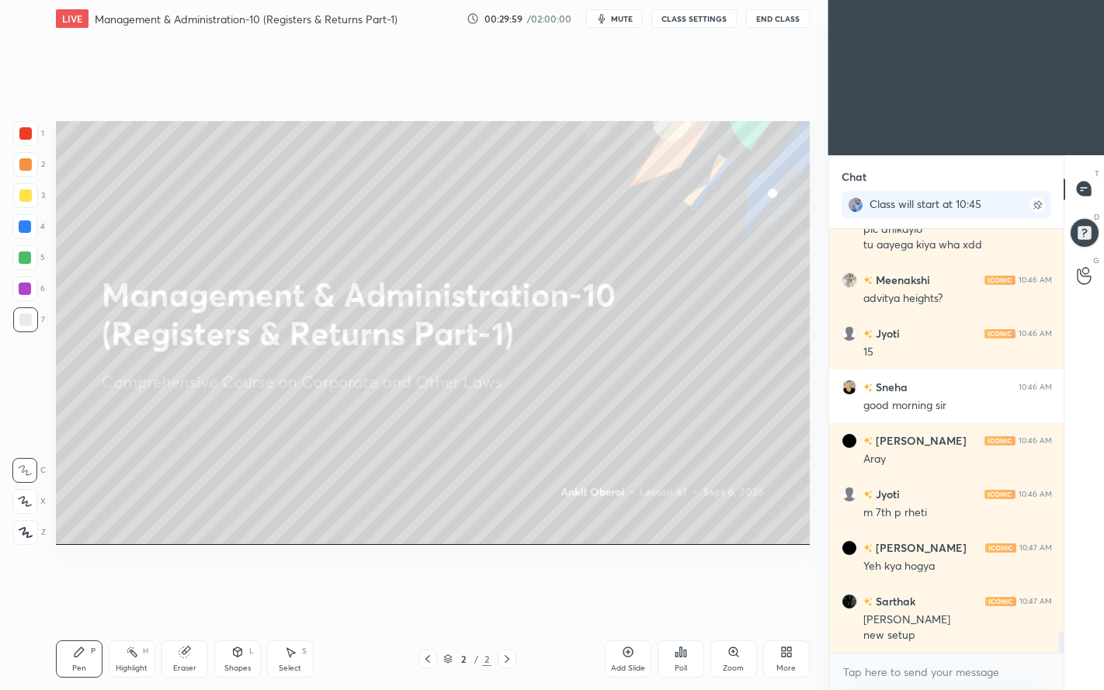
click at [689, 14] on button "CLASS SETTINGS" at bounding box center [693, 18] width 85 height 19
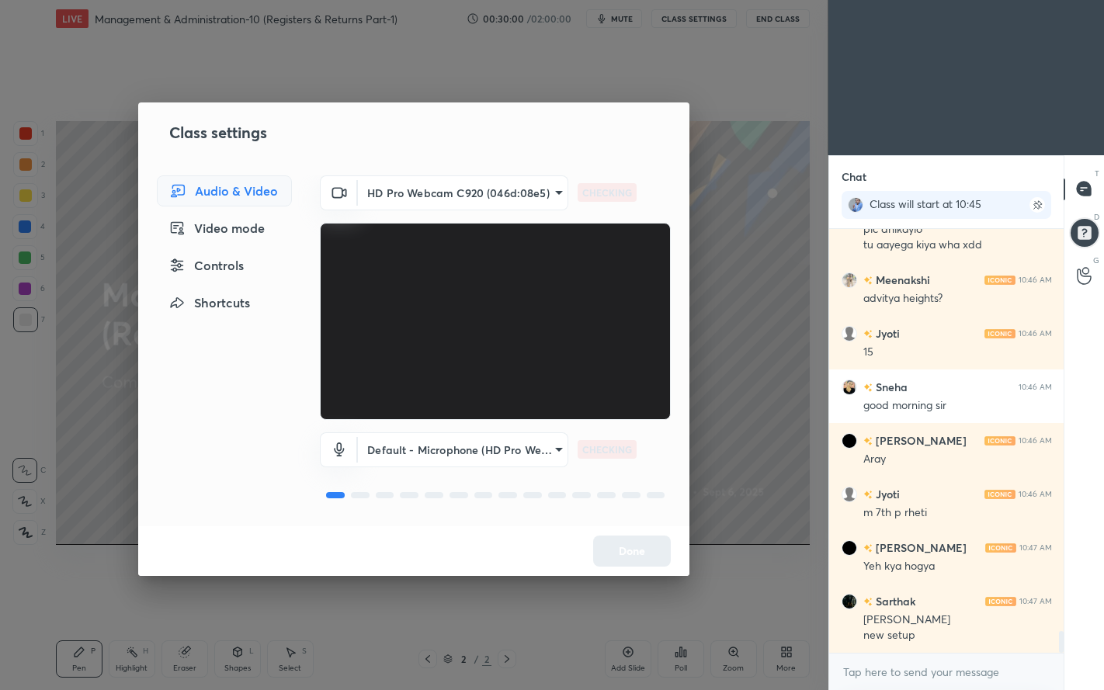
click at [483, 189] on body "1 2 3 4 5 6 7 C X Z C X Z E E Erase all H H LIVE Management & Administration-10…" at bounding box center [552, 345] width 1104 height 690
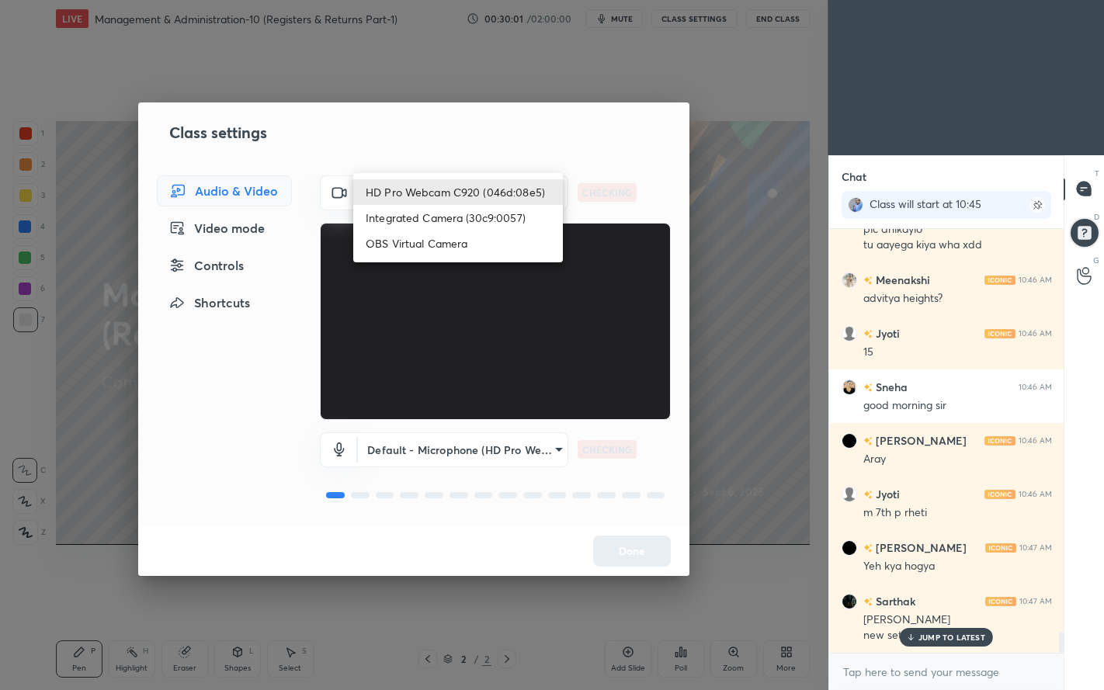
scroll to position [8015, 0]
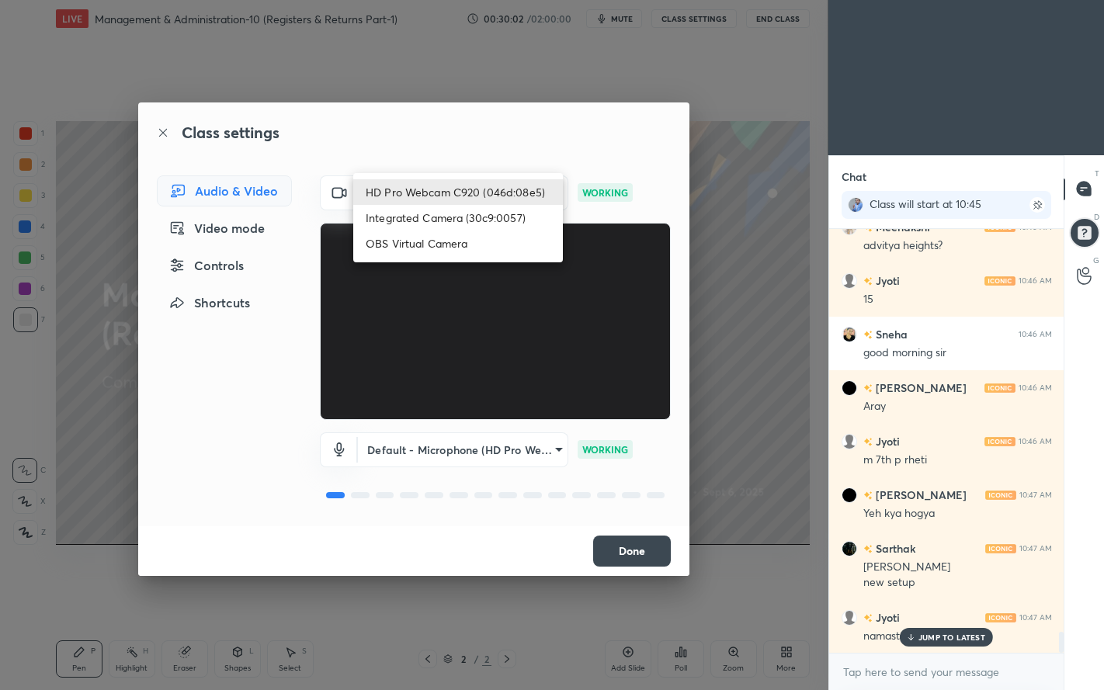
click at [494, 452] on div at bounding box center [552, 345] width 1104 height 690
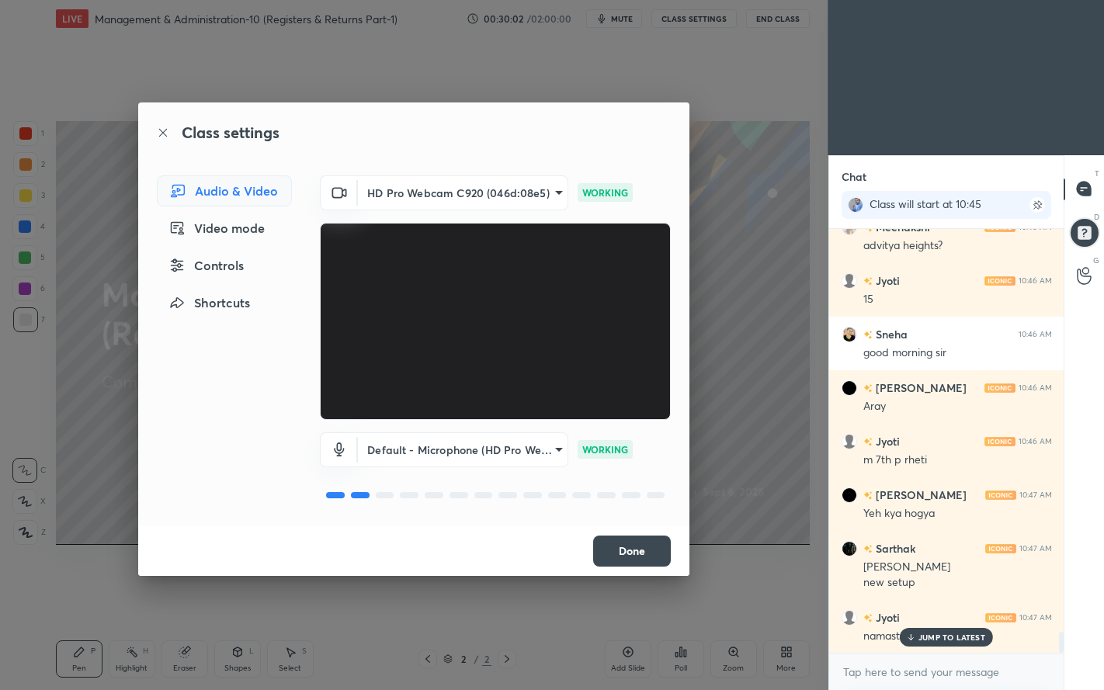
click at [525, 455] on body "1 2 3 4 5 6 7 C X Z C X Z E E Erase all H H LIVE Management & Administration-10…" at bounding box center [552, 345] width 1104 height 690
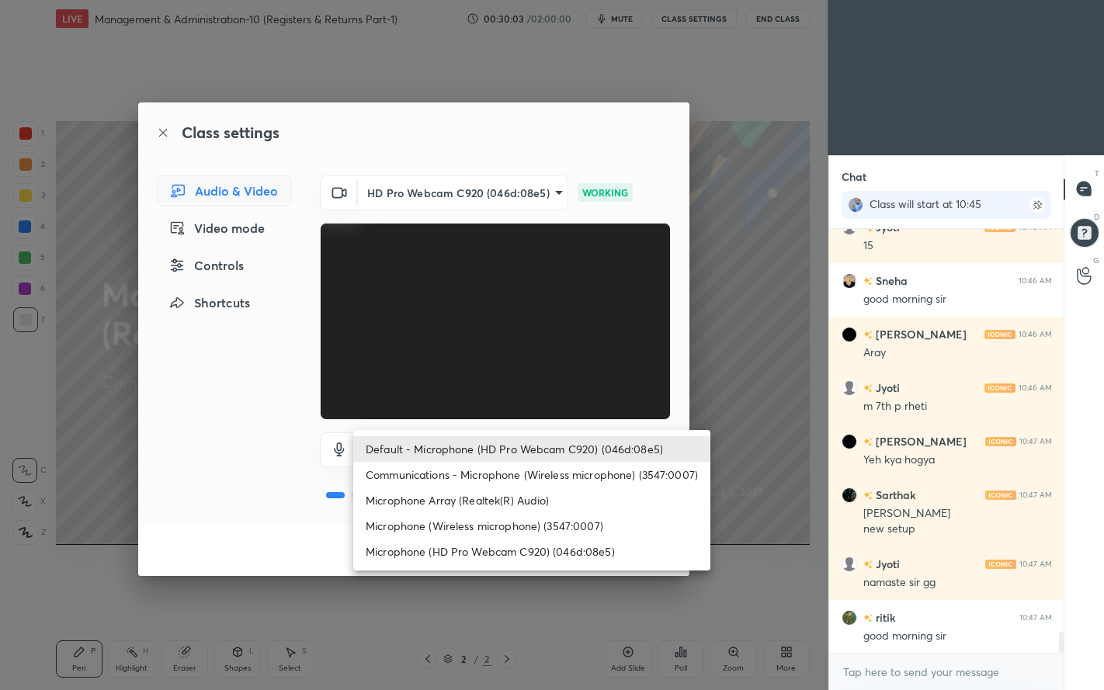
scroll to position [8176, 0]
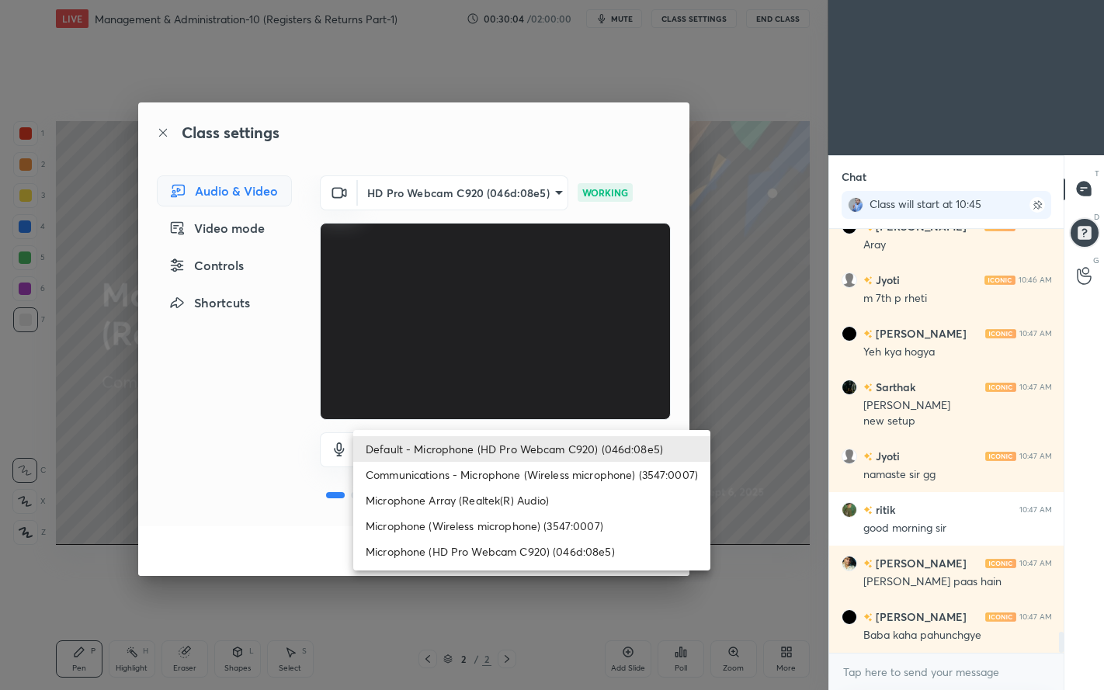
click at [614, 475] on li "Communications - Microphone (Wireless microphone) (3547:0007)" at bounding box center [531, 475] width 357 height 26
type input "communications"
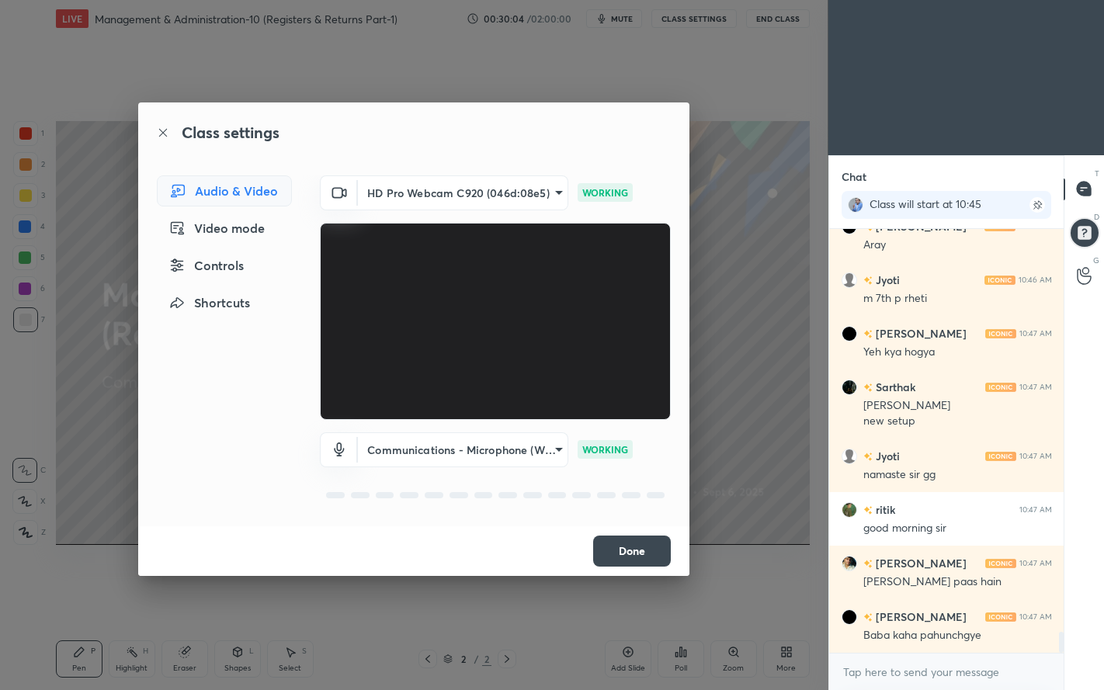
click at [645, 548] on button "Done" at bounding box center [632, 550] width 78 height 31
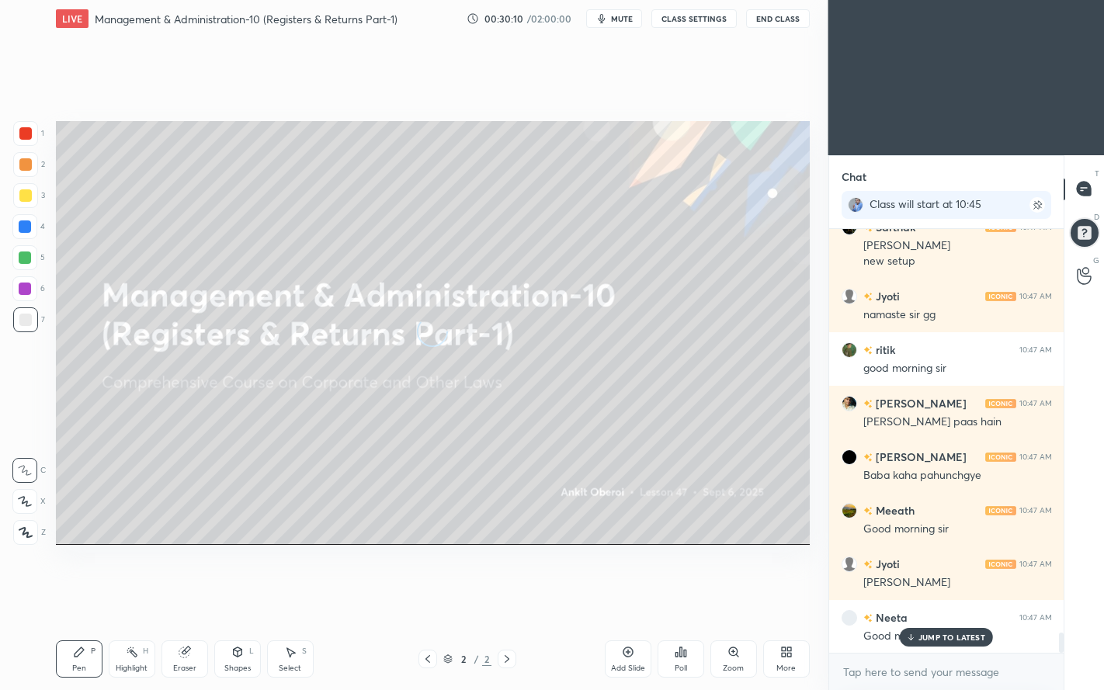
scroll to position [8390, 0]
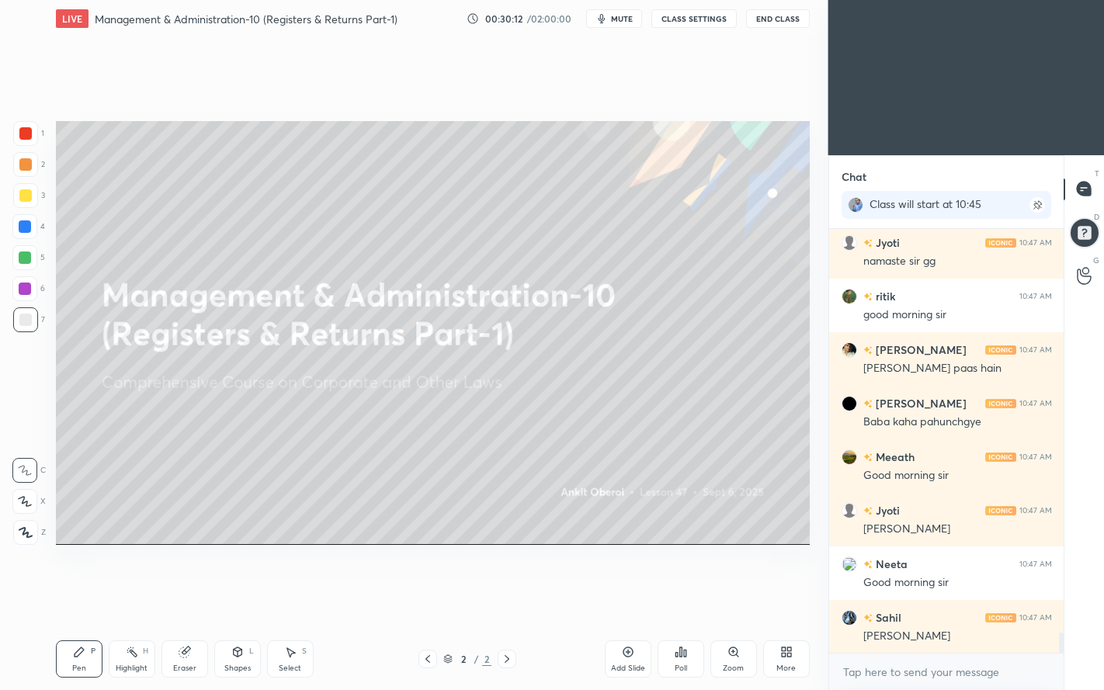
click at [607, 24] on icon "button" at bounding box center [601, 18] width 12 height 12
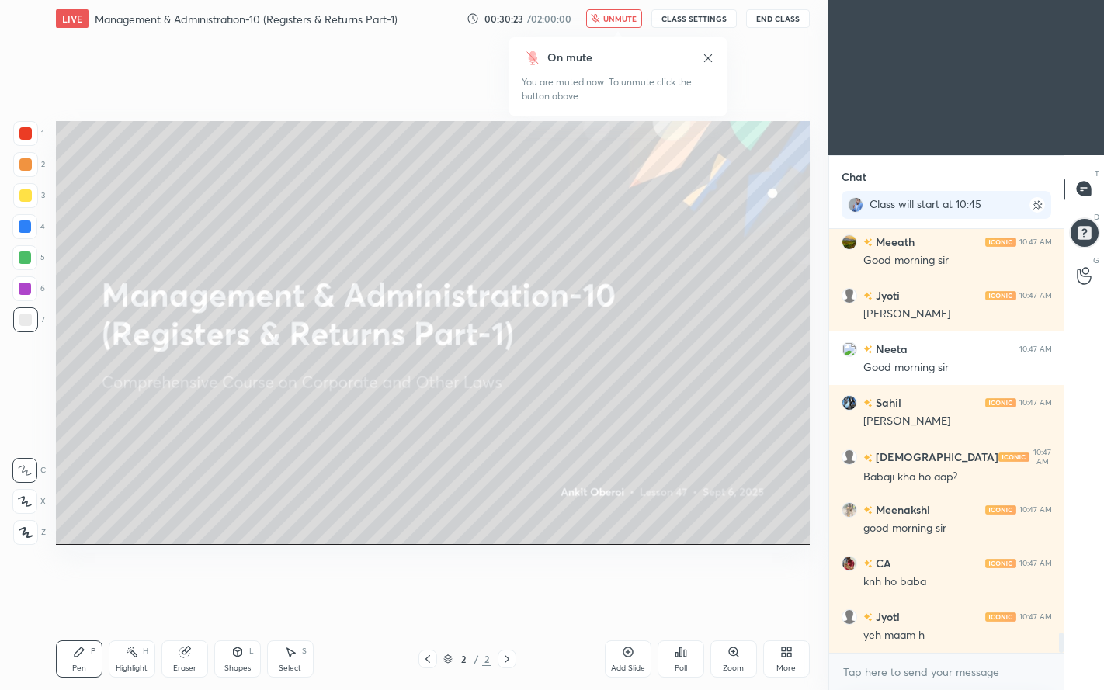
scroll to position [8658, 0]
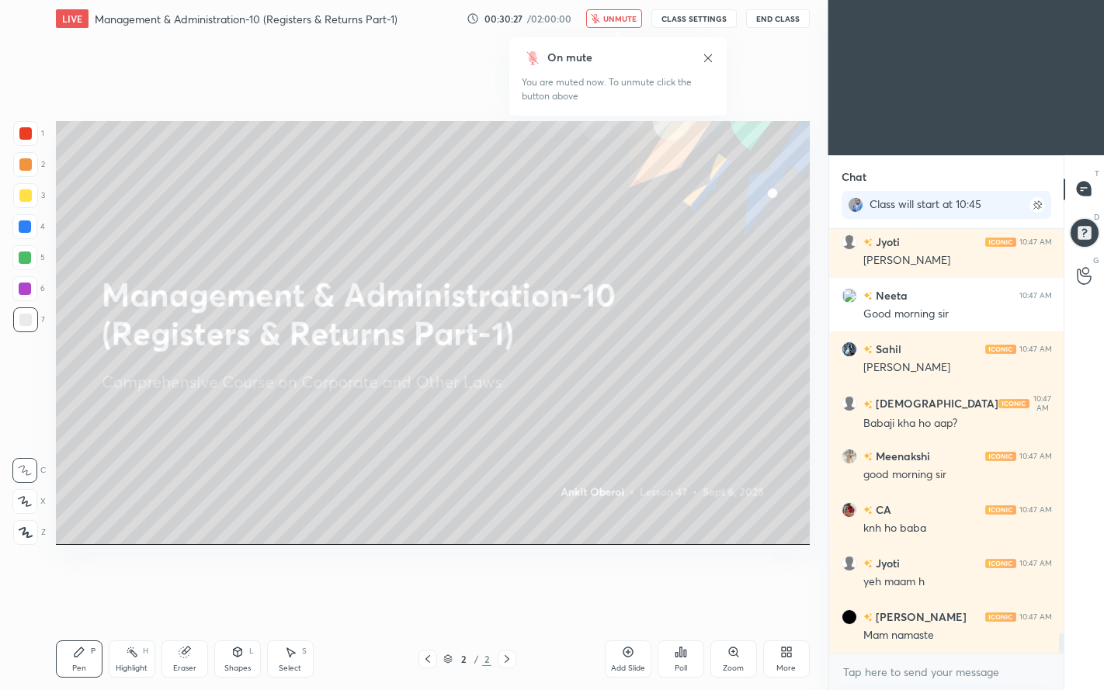
click at [619, 23] on span "unmute" at bounding box center [619, 18] width 33 height 11
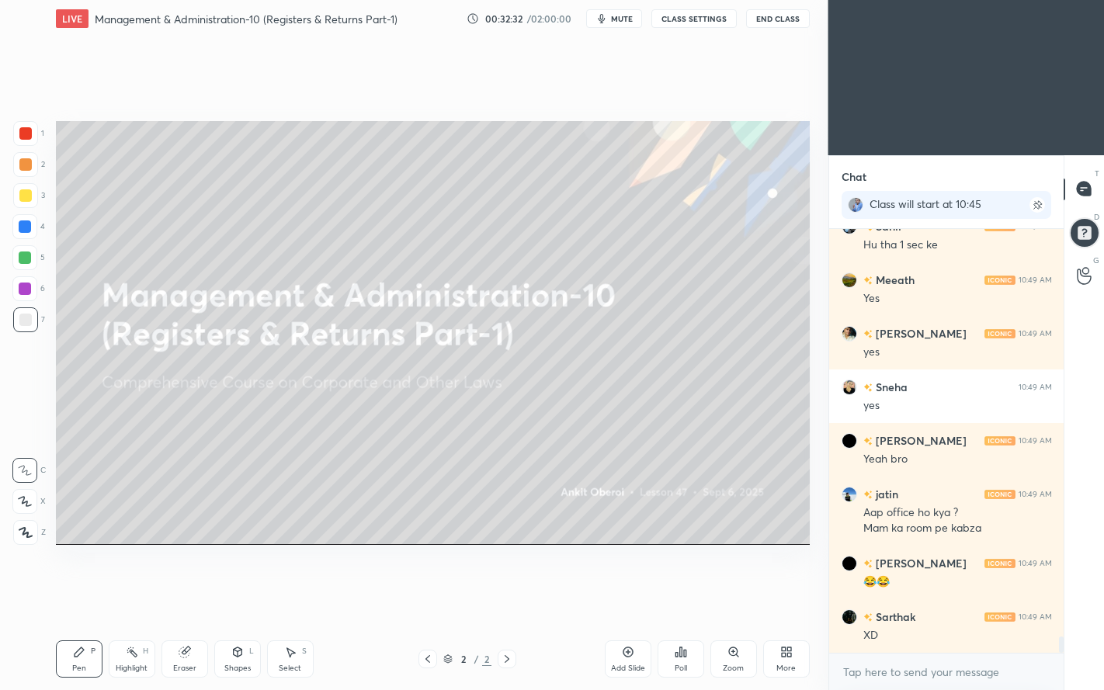
scroll to position [10884, 0]
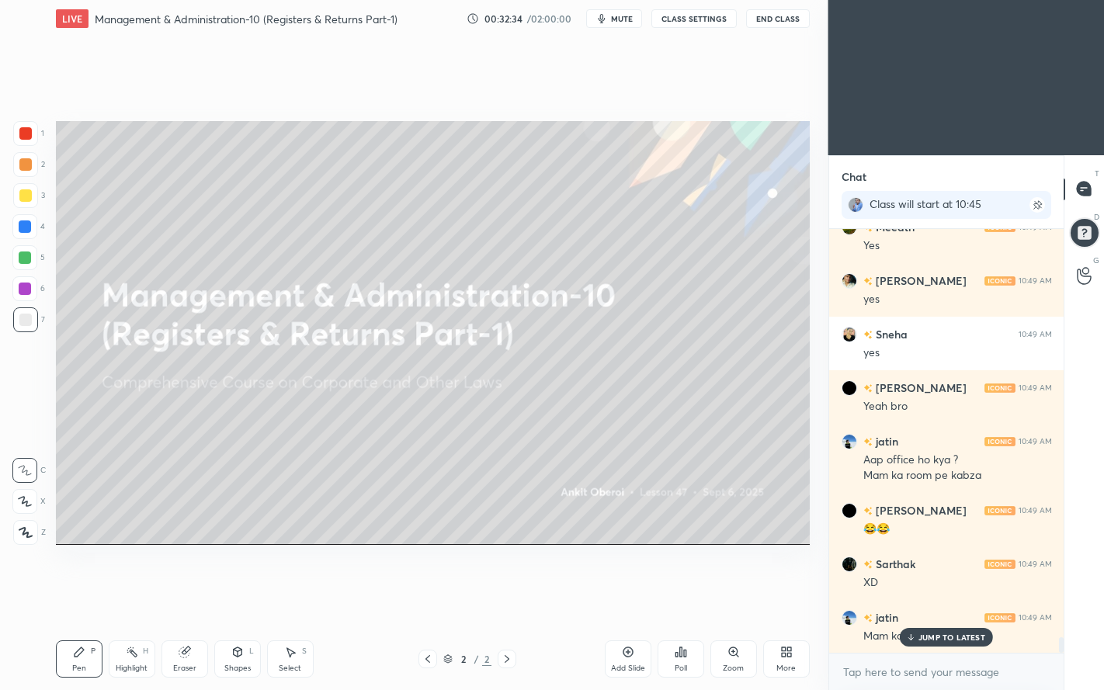
click at [945, 592] on p "JUMP TO LATEST" at bounding box center [951, 636] width 67 height 9
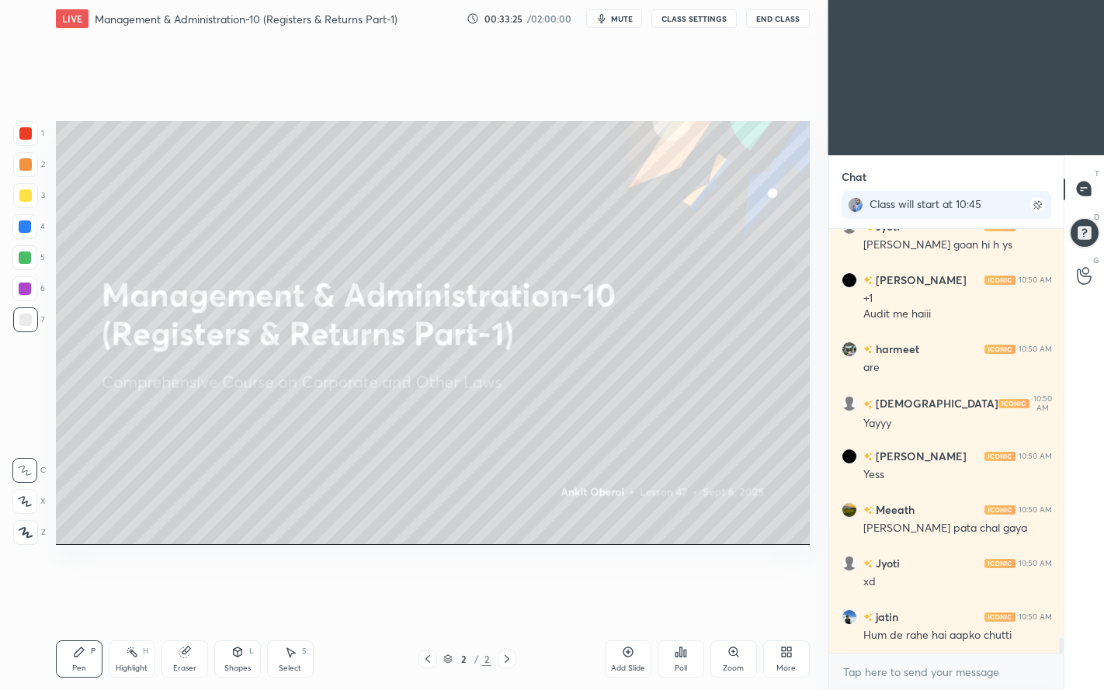
scroll to position [11502, 0]
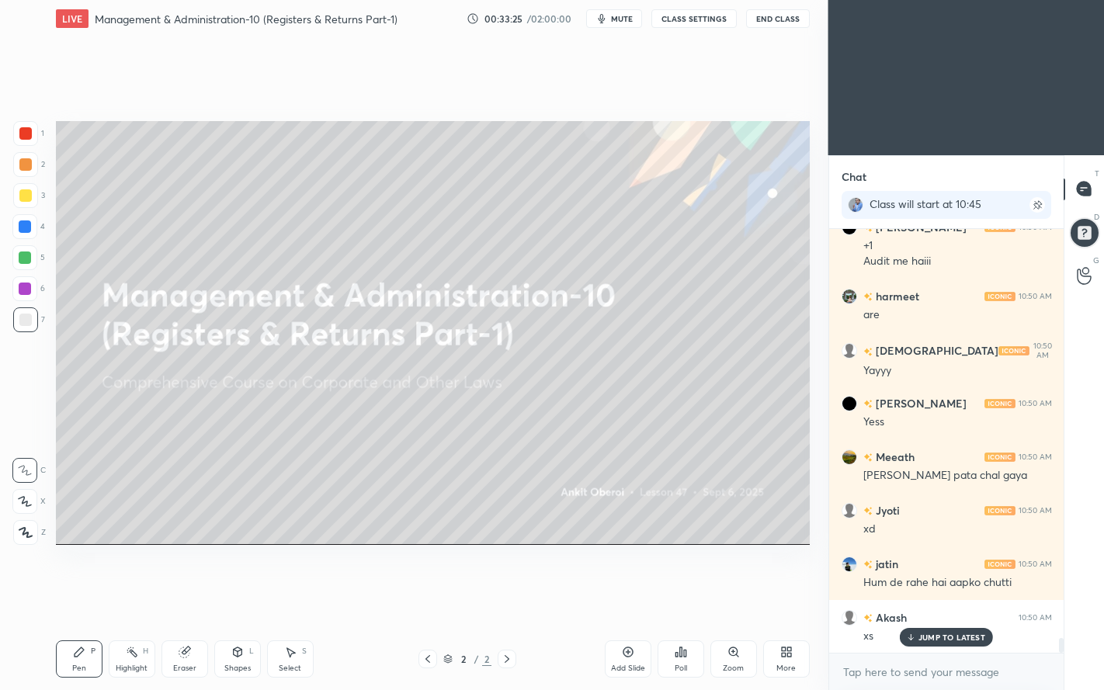
click at [622, 592] on icon at bounding box center [628, 652] width 12 height 12
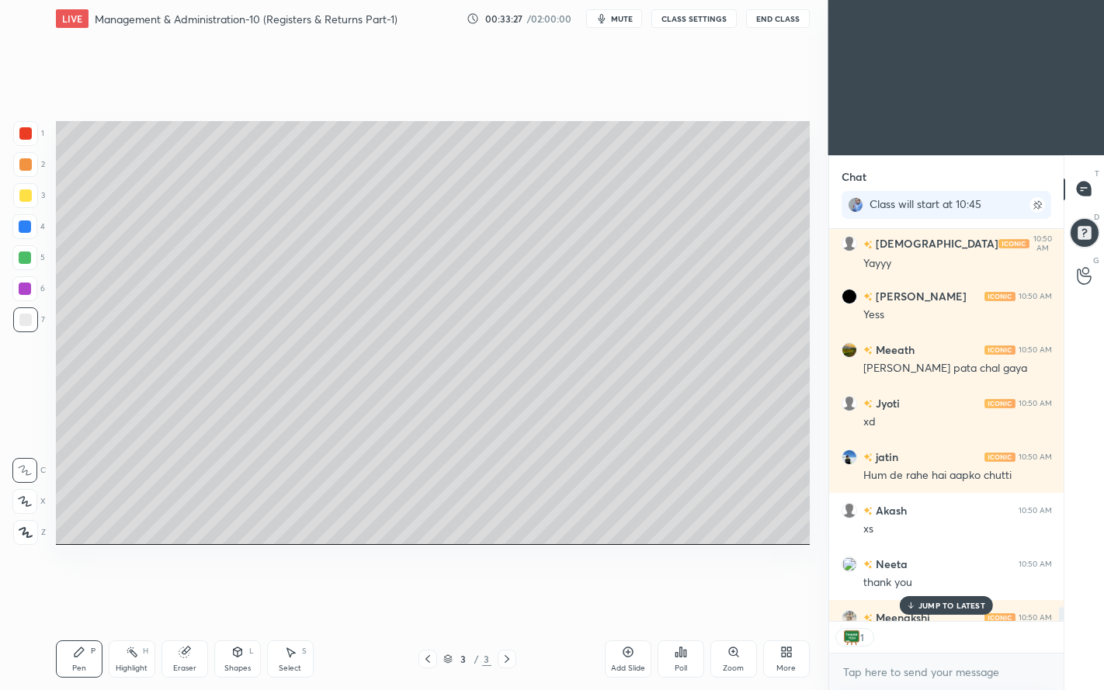
scroll to position [11695, 0]
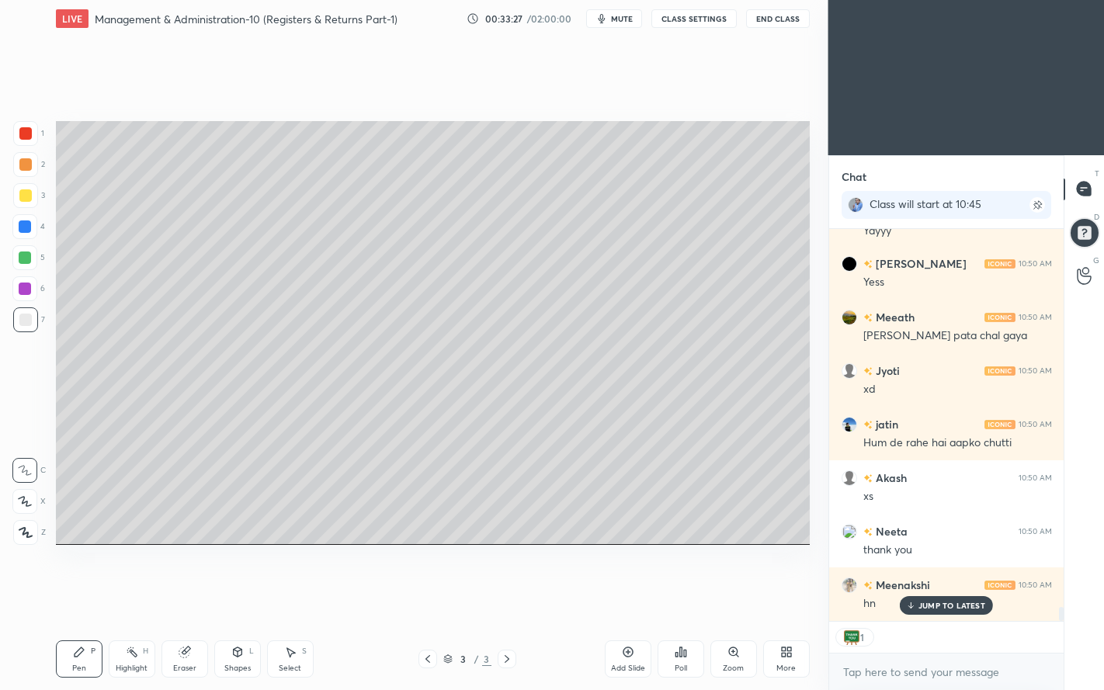
click at [29, 199] on div at bounding box center [25, 195] width 12 height 12
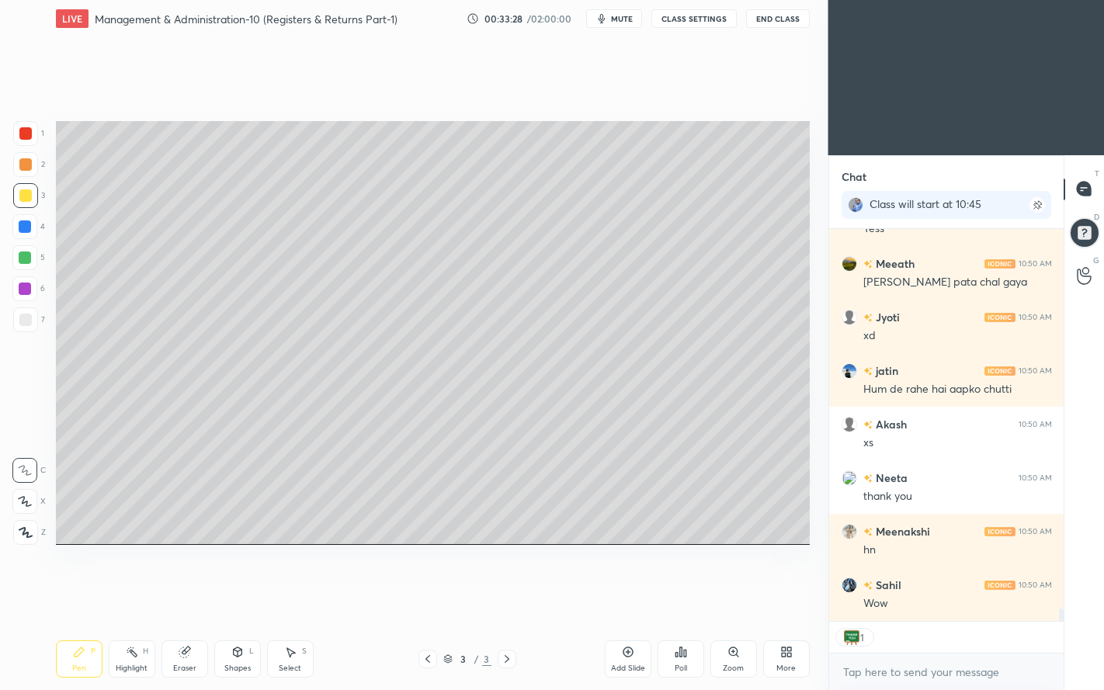
scroll to position [11749, 0]
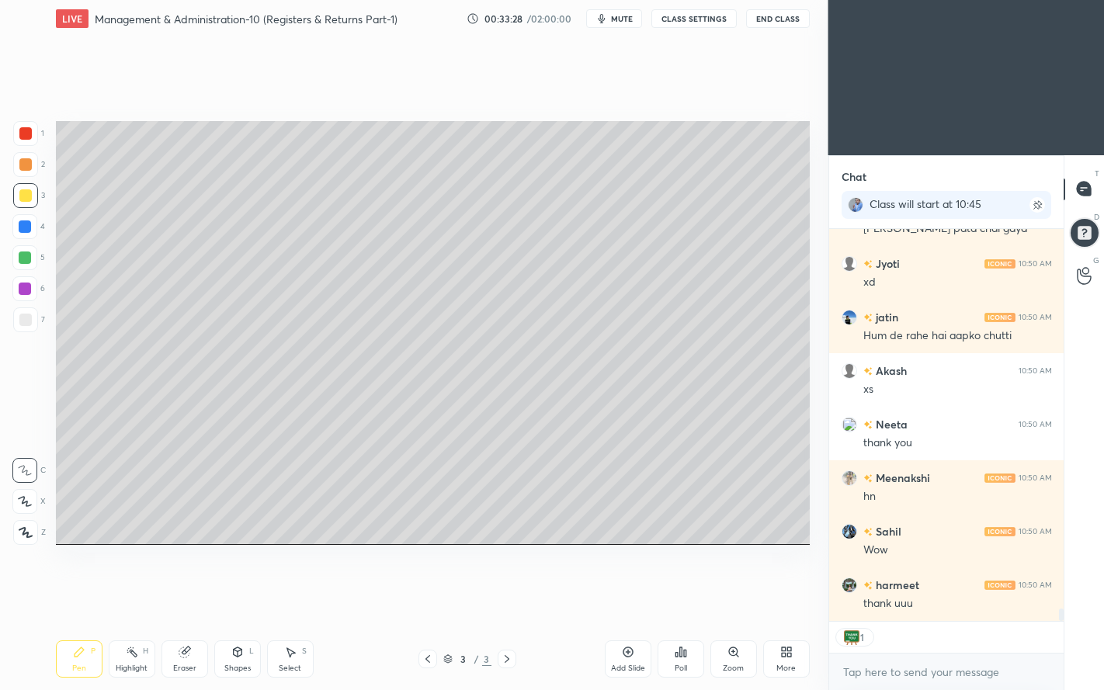
click at [16, 498] on div at bounding box center [24, 501] width 25 height 25
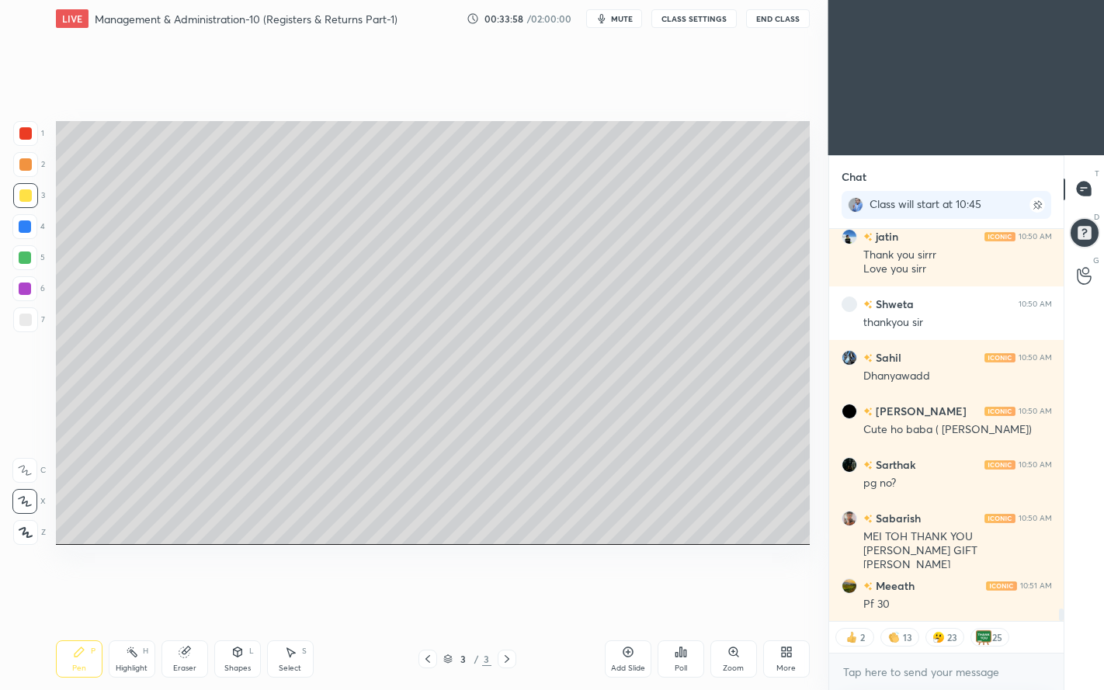
scroll to position [12365, 0]
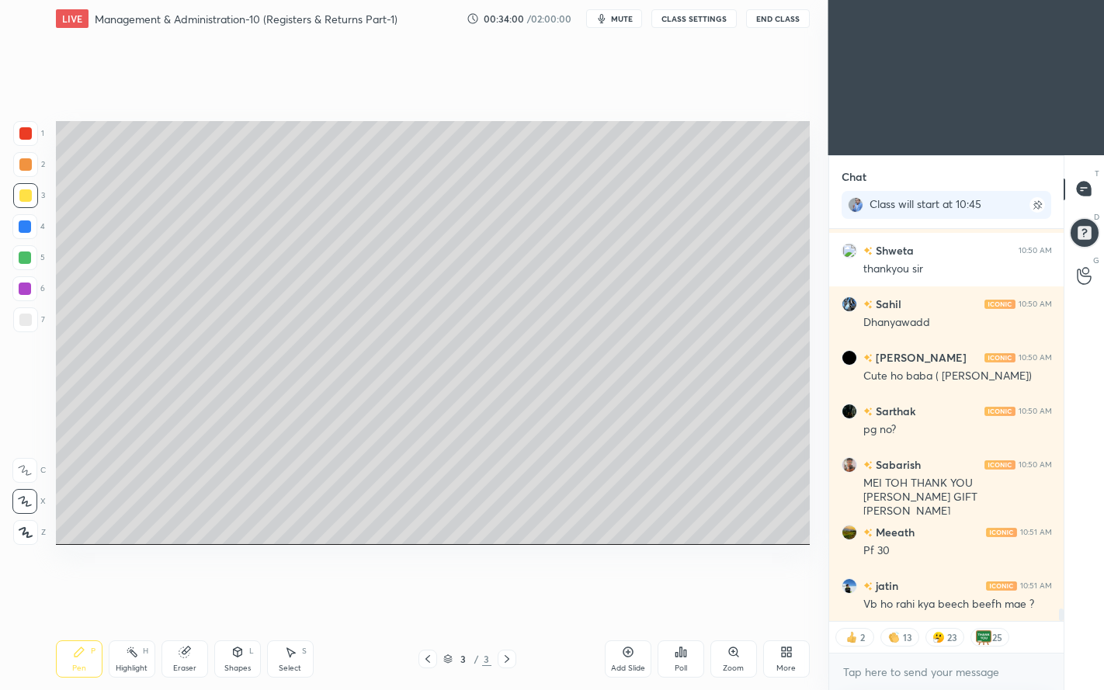
click at [717, 23] on button "CLASS SETTINGS" at bounding box center [693, 18] width 85 height 19
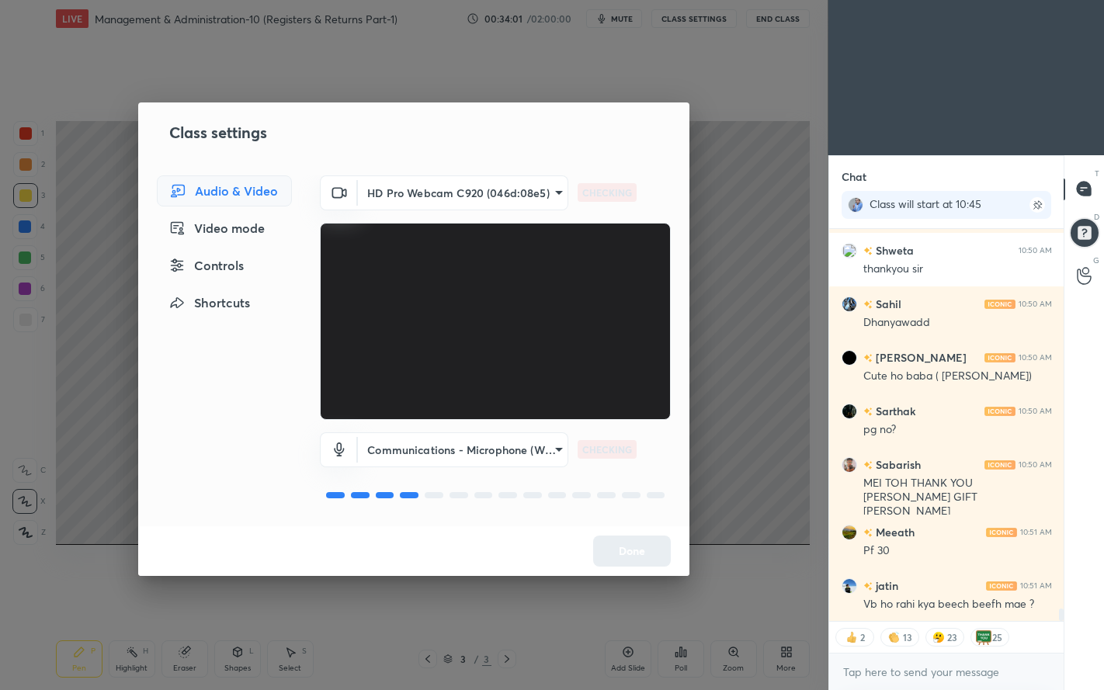
click at [255, 268] on div "Controls" at bounding box center [224, 265] width 135 height 31
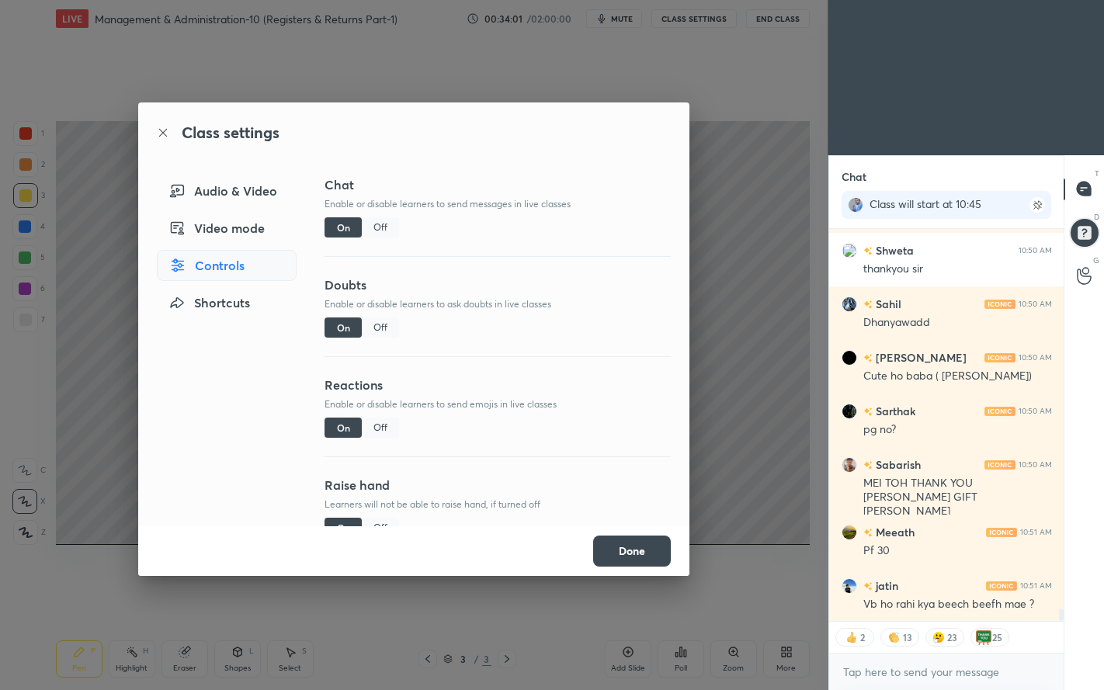
scroll to position [12419, 0]
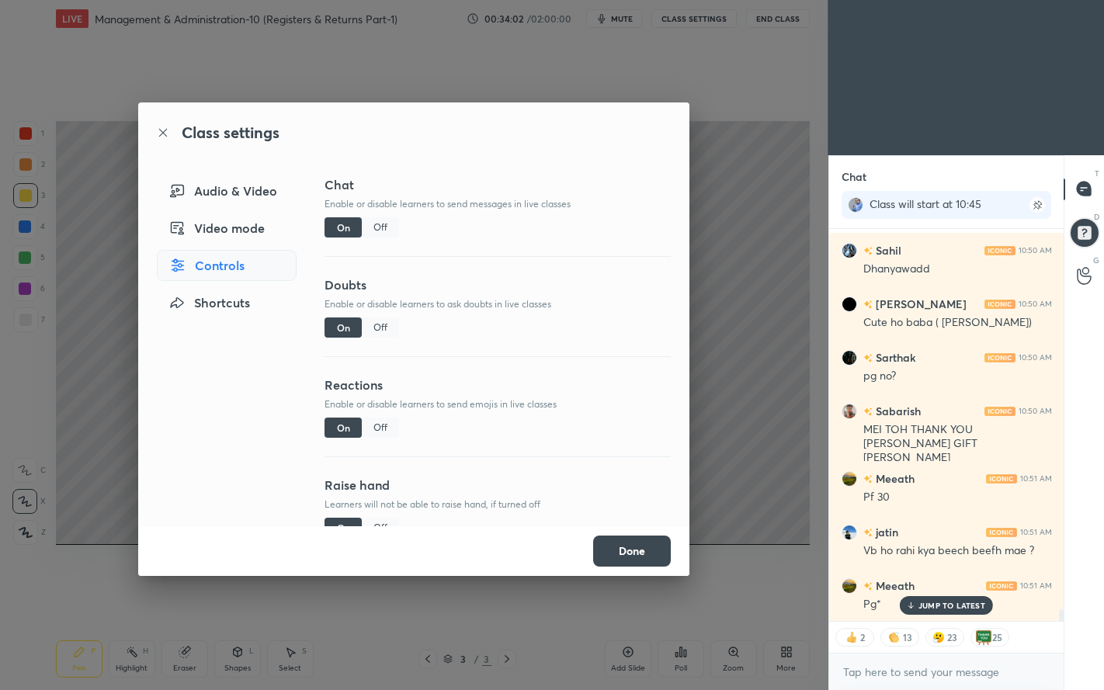
click at [381, 429] on div "Off" at bounding box center [380, 427] width 37 height 20
click at [632, 551] on button "Done" at bounding box center [632, 550] width 78 height 31
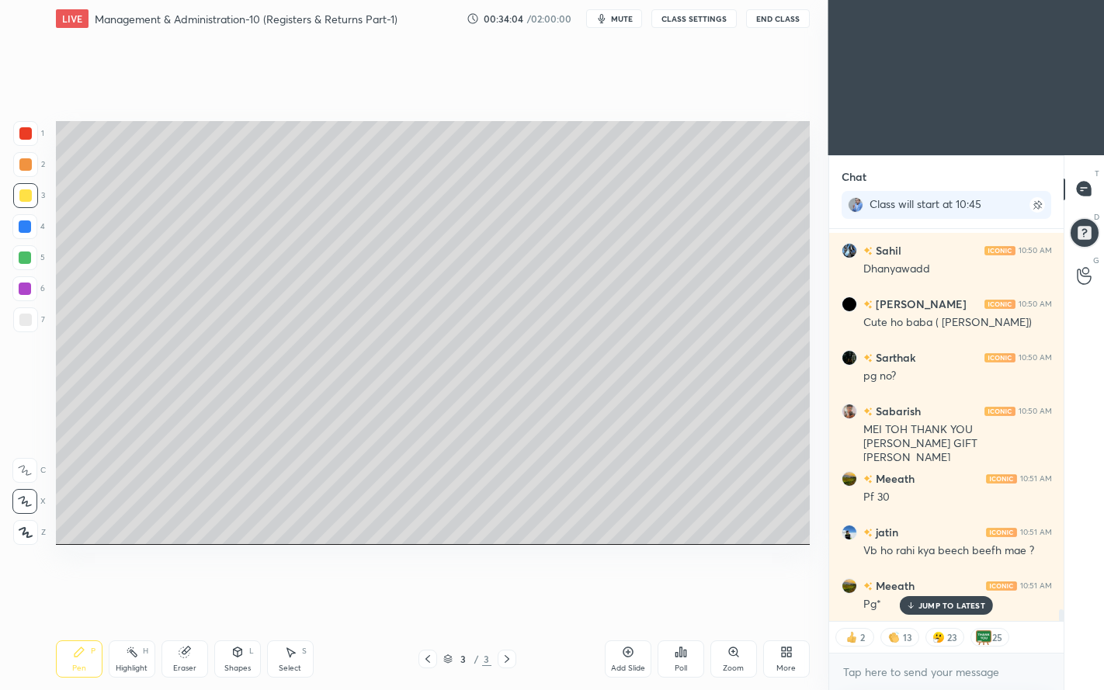
type textarea "x"
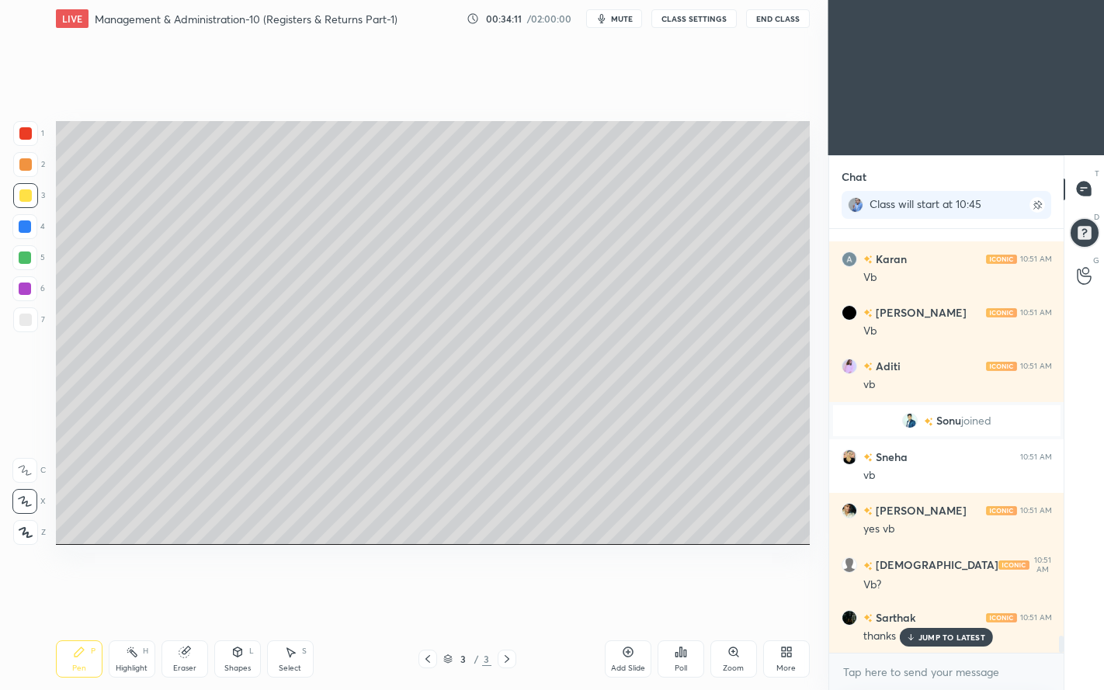
scroll to position [0, 0]
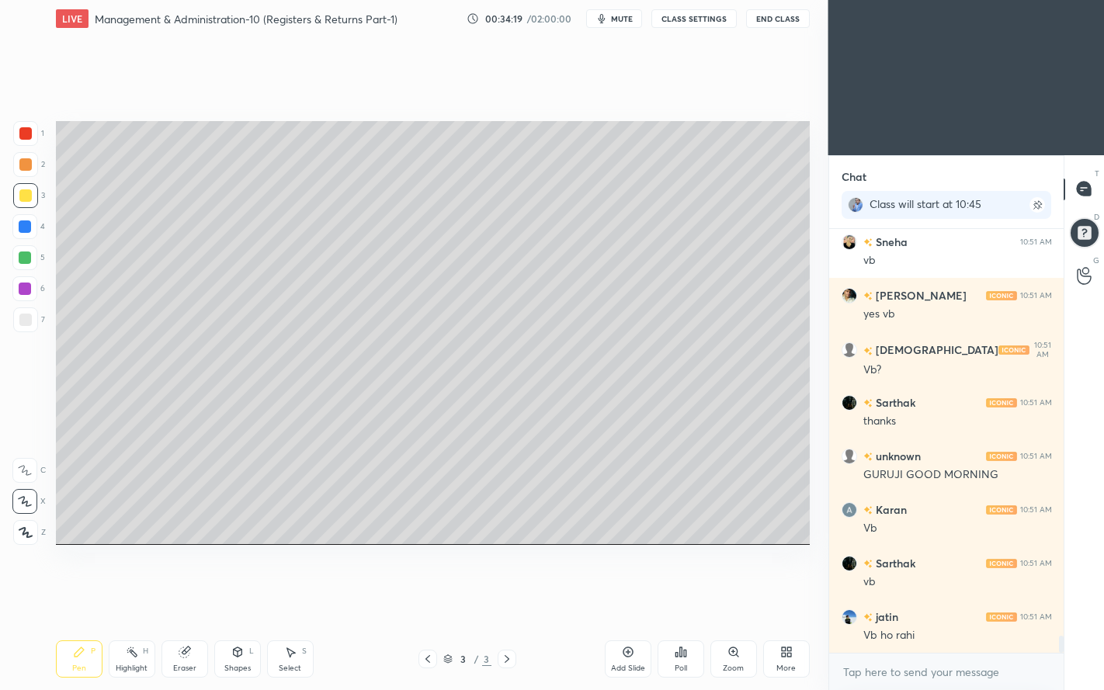
click at [505, 592] on icon at bounding box center [507, 659] width 12 height 12
click at [615, 592] on div "Add Slide" at bounding box center [628, 668] width 34 height 8
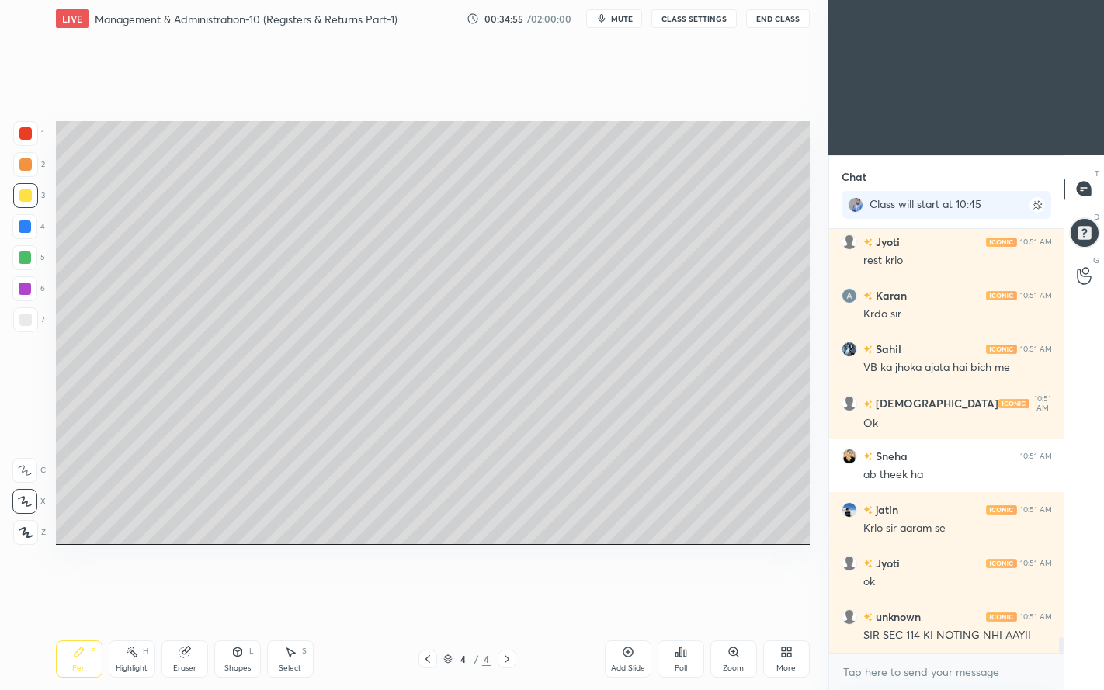
scroll to position [11145, 0]
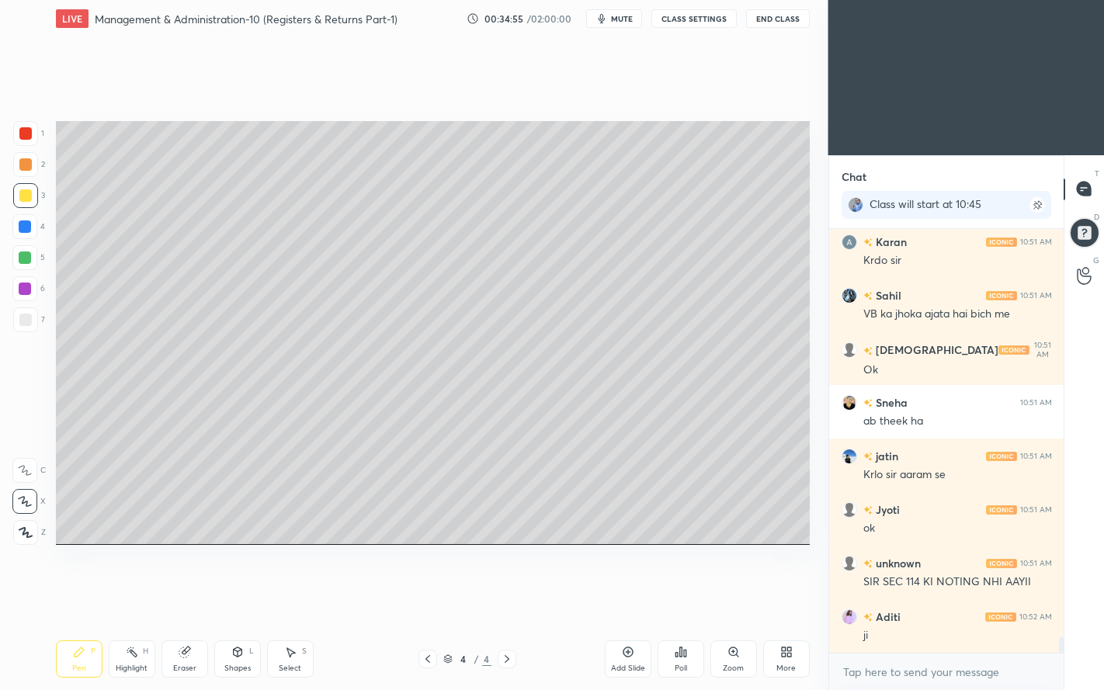
click at [618, 15] on span "mute" at bounding box center [622, 18] width 22 height 11
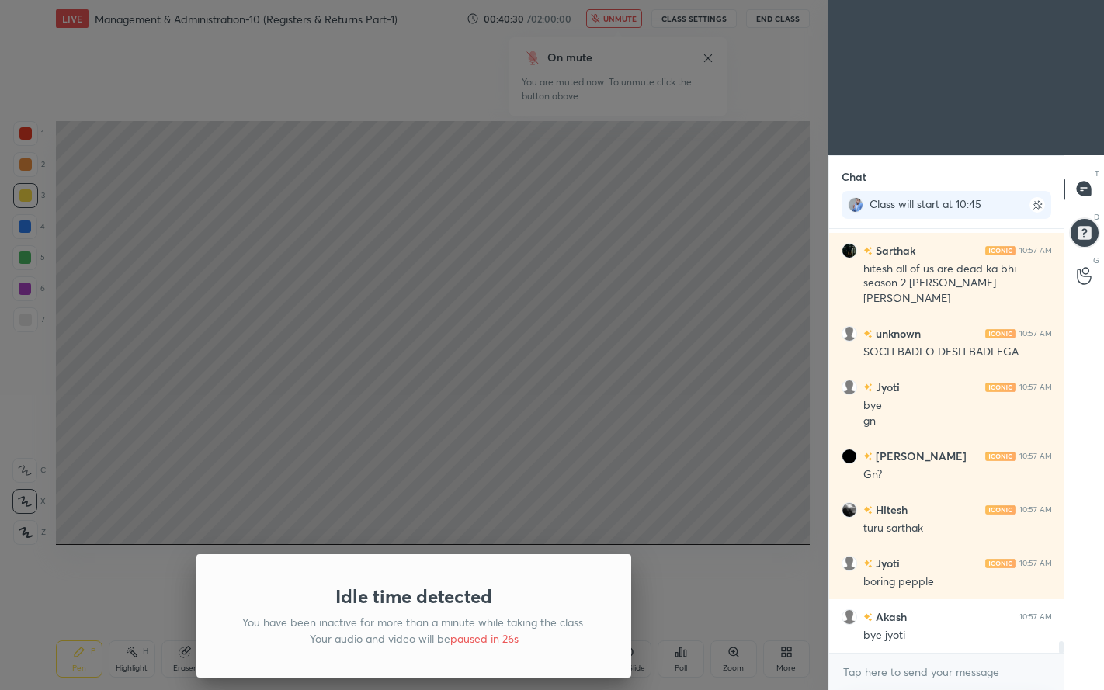
scroll to position [14536, 0]
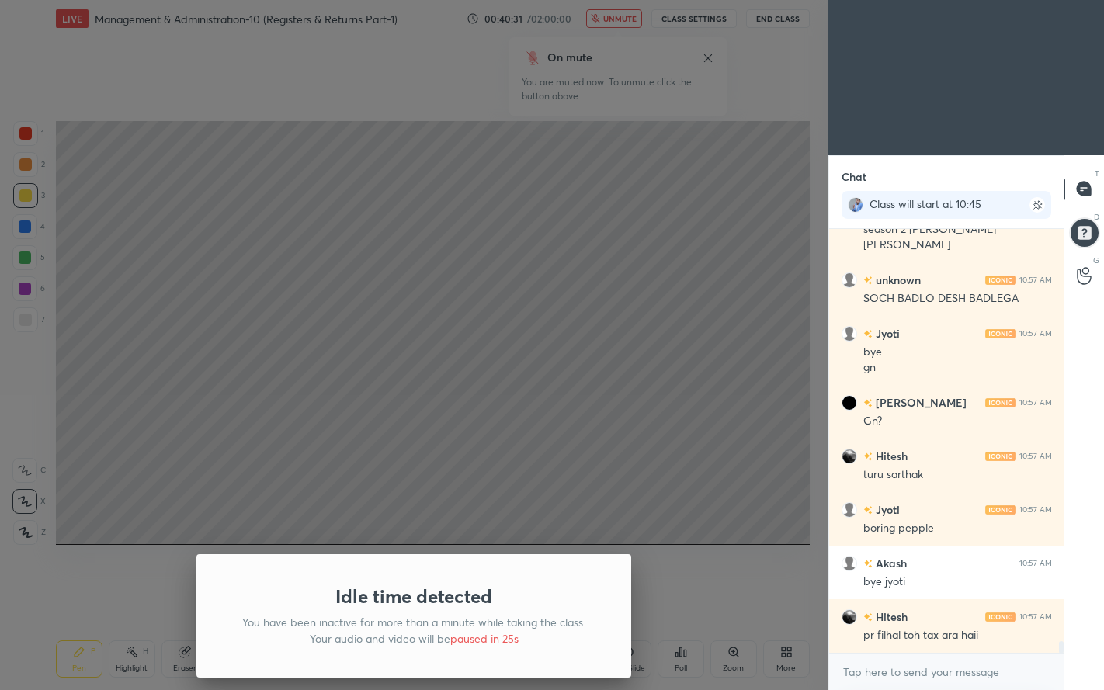
click at [771, 592] on div "Idle time detected You have been inactive for more than a minute while taking t…" at bounding box center [414, 345] width 828 height 690
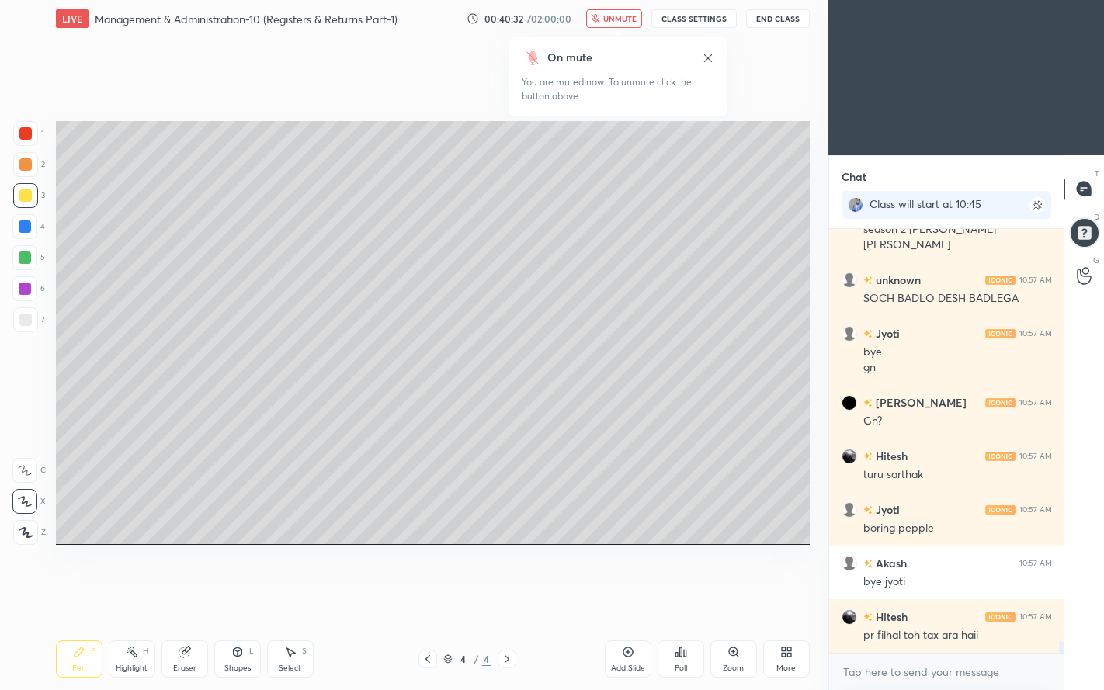
click at [616, 16] on span "unmute" at bounding box center [619, 18] width 33 height 11
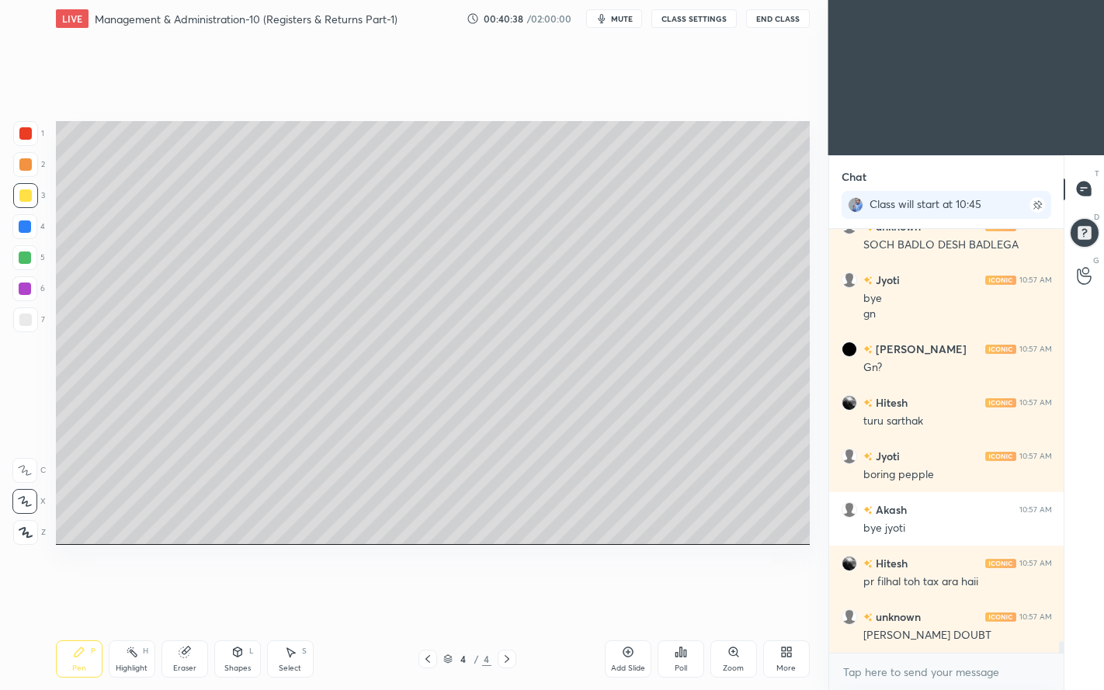
click at [792, 592] on div "More" at bounding box center [786, 658] width 47 height 37
